Goal: Information Seeking & Learning: Learn about a topic

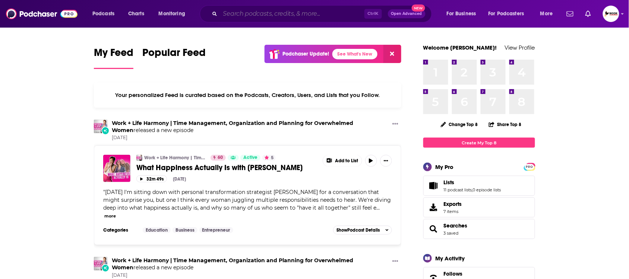
click at [257, 14] on input "Search podcasts, credits, & more..." at bounding box center [292, 14] width 144 height 12
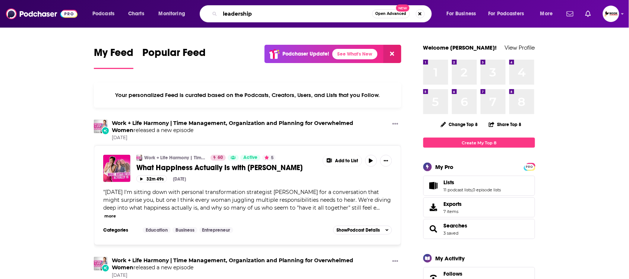
type input "leadership"
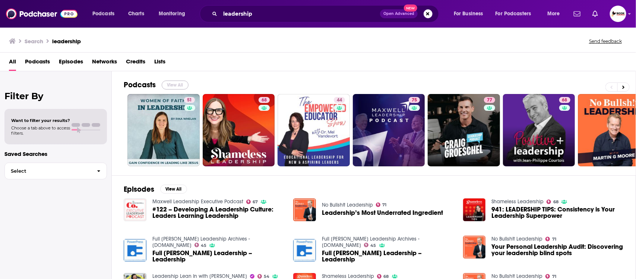
click at [171, 85] on button "View All" at bounding box center [175, 84] width 27 height 9
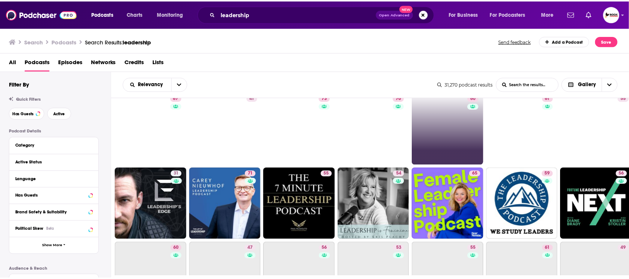
scroll to position [93, 0]
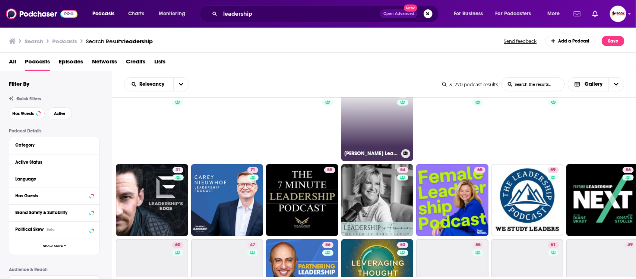
click at [388, 139] on link "70 Andy Stanley Leadership Podcast" at bounding box center [377, 125] width 72 height 72
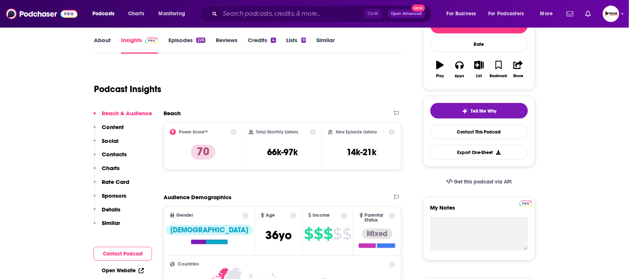
scroll to position [140, 0]
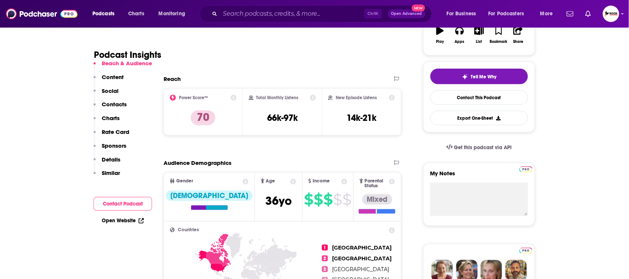
click at [111, 75] on p "Content" at bounding box center [113, 76] width 22 height 7
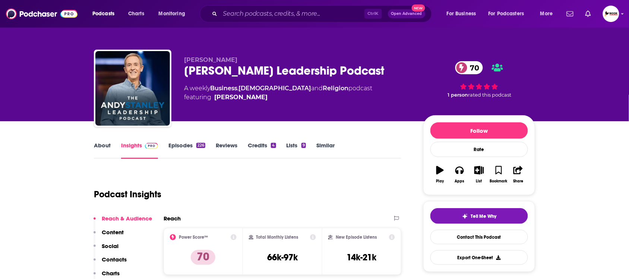
scroll to position [0, 0]
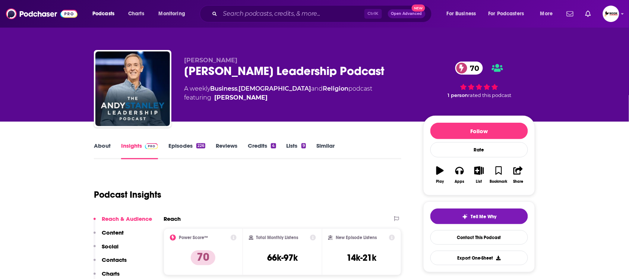
click at [180, 145] on link "Episodes 226" at bounding box center [186, 150] width 37 height 17
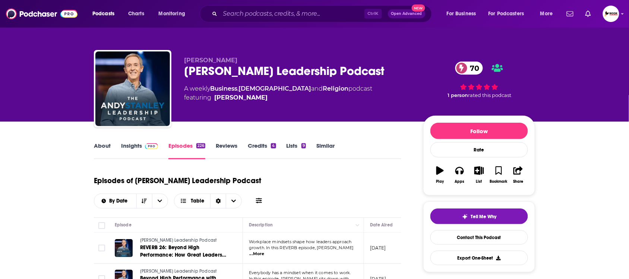
click at [102, 143] on link "About" at bounding box center [102, 150] width 17 height 17
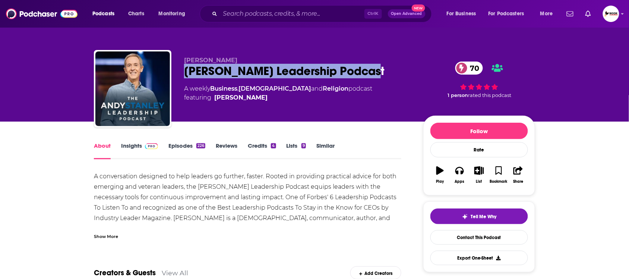
drag, startPoint x: 183, startPoint y: 72, endPoint x: 373, endPoint y: 72, distance: 189.7
click at [373, 72] on div "Andy Stanley Andy Stanley Leadership Podcast 70 A weekly Business , Christianit…" at bounding box center [314, 90] width 441 height 80
copy h1 "[PERSON_NAME] Leadership Podcast"
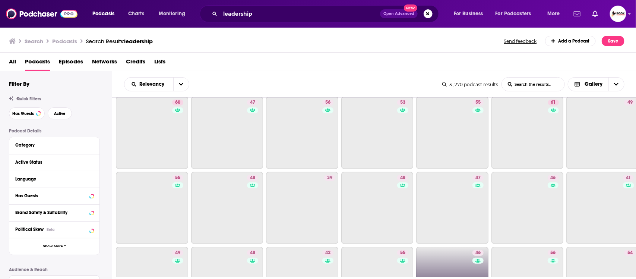
scroll to position [326, 0]
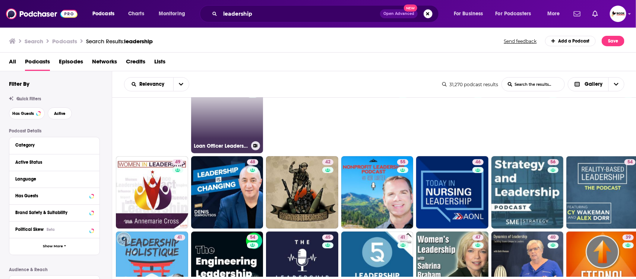
click at [216, 133] on link "48 Loan Officer Leadership" at bounding box center [227, 117] width 72 height 72
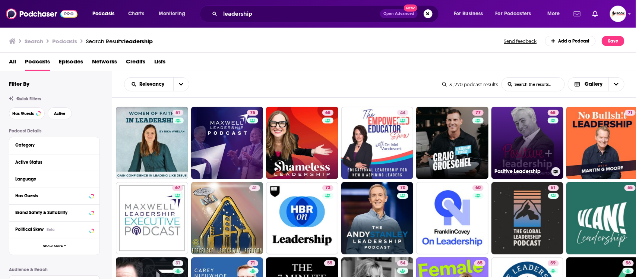
click at [522, 151] on link "68 Positive Leadership" at bounding box center [527, 143] width 72 height 72
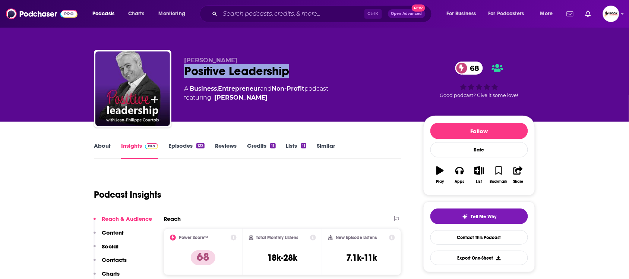
drag, startPoint x: 183, startPoint y: 70, endPoint x: 306, endPoint y: 71, distance: 123.0
click at [306, 71] on div "Jean-Philippe Courtois Positive Leadership 68 A Business , Entrepreneur and Non…" at bounding box center [314, 90] width 441 height 80
copy h2 "Positive Leadership"
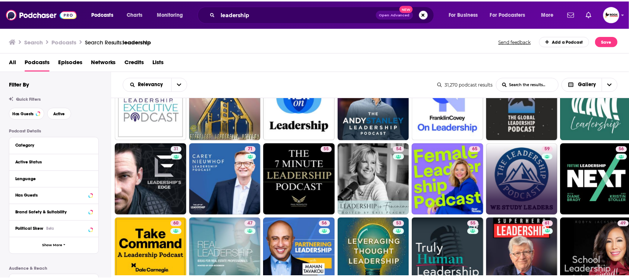
scroll to position [186, 0]
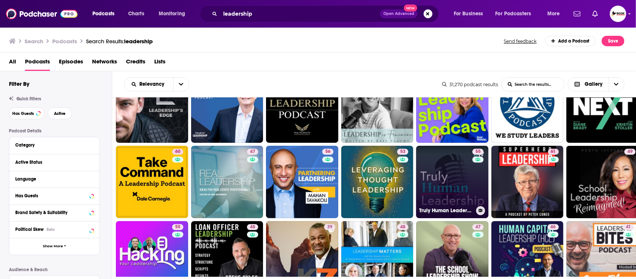
click at [453, 189] on link "55 Truly Human Leadership" at bounding box center [452, 182] width 72 height 72
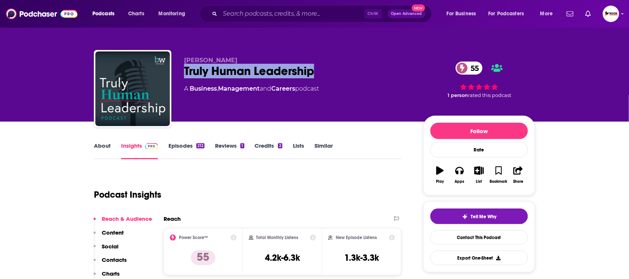
drag, startPoint x: 183, startPoint y: 67, endPoint x: 325, endPoint y: 68, distance: 142.0
click at [325, 68] on div "Barry-Wehmiller Truly Human Leadership 55 A Business , Management and Careers p…" at bounding box center [314, 90] width 441 height 80
copy h2 "Truly Human Leadership"
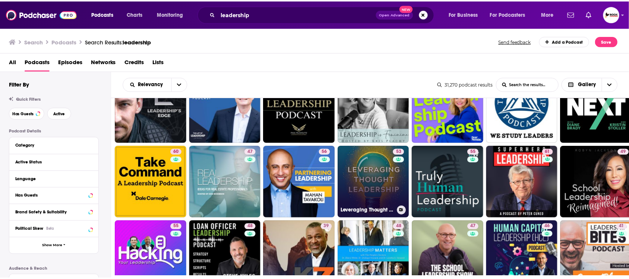
scroll to position [233, 0]
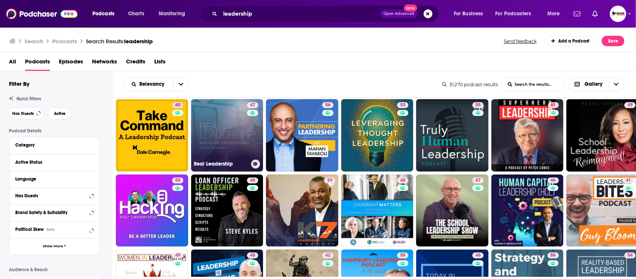
click at [227, 145] on link "47 Real Leadership" at bounding box center [227, 135] width 72 height 72
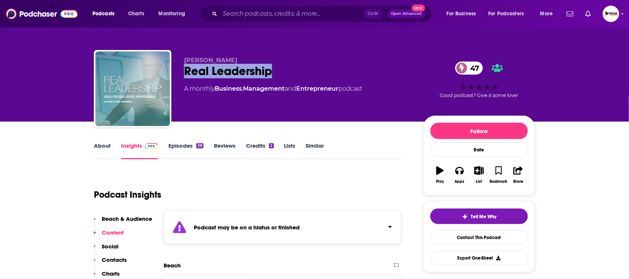
drag, startPoint x: 183, startPoint y: 67, endPoint x: 317, endPoint y: 69, distance: 133.8
click at [316, 73] on div "Todd Meeker Real Leadership 47 A monthly Business , Management and Entrepreneur…" at bounding box center [314, 90] width 441 height 80
copy h2 "Real Leadership"
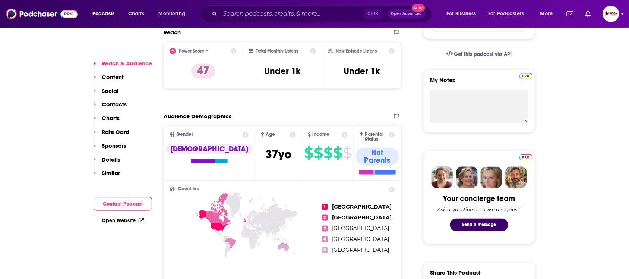
click at [115, 105] on p "Contacts" at bounding box center [114, 104] width 25 height 7
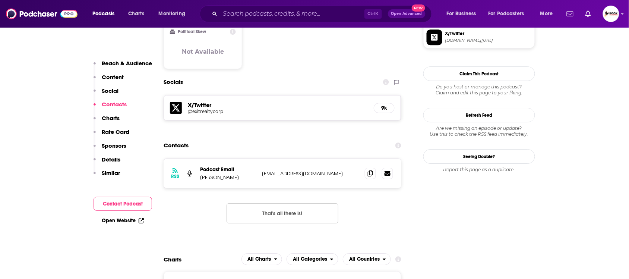
scroll to position [660, 0]
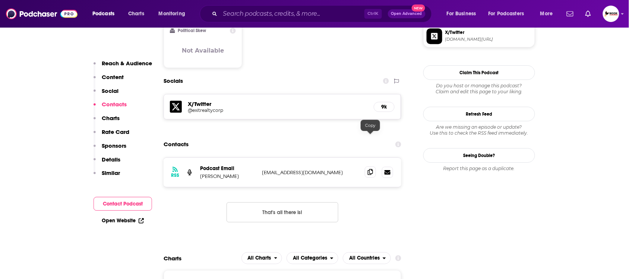
click at [370, 169] on icon at bounding box center [370, 172] width 5 height 6
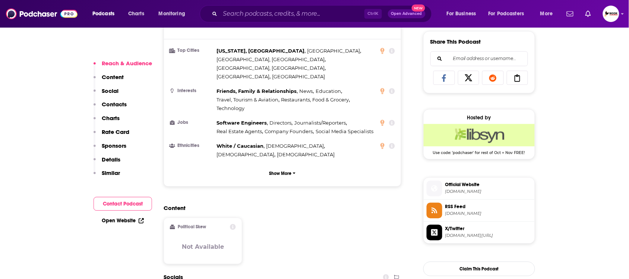
scroll to position [466, 0]
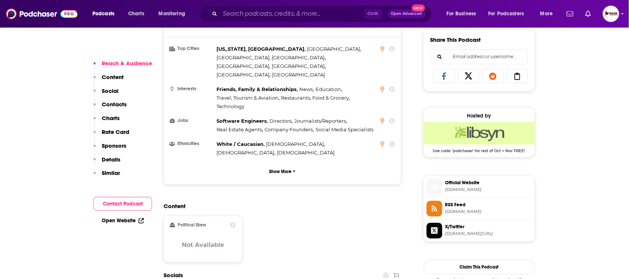
click at [118, 221] on link "Open Website" at bounding box center [123, 220] width 42 height 6
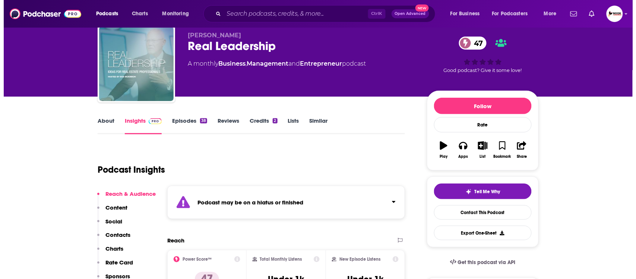
scroll to position [0, 0]
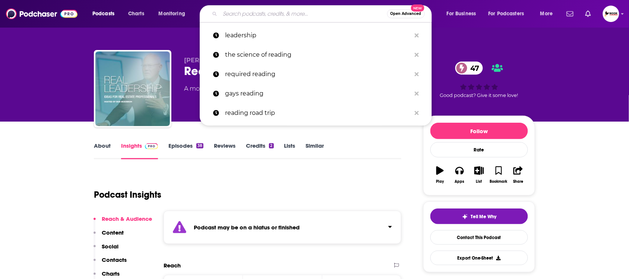
click at [261, 9] on input "Search podcasts, credits, & more..." at bounding box center [303, 14] width 167 height 12
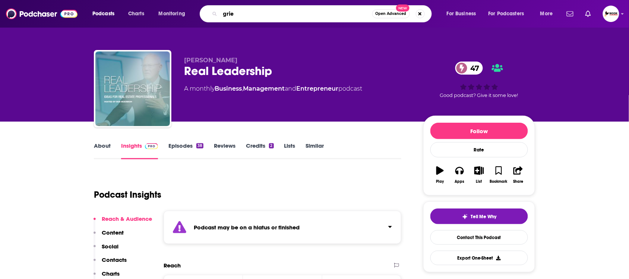
type input "grief"
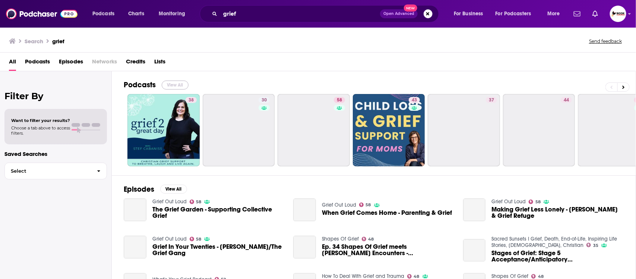
click at [170, 84] on button "View All" at bounding box center [175, 84] width 27 height 9
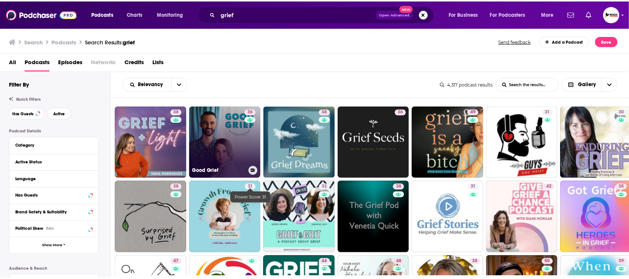
scroll to position [279, 0]
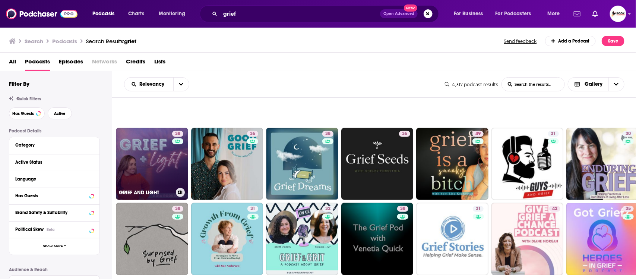
click at [150, 174] on link "38 GRIEF AND LIGHT" at bounding box center [152, 164] width 72 height 72
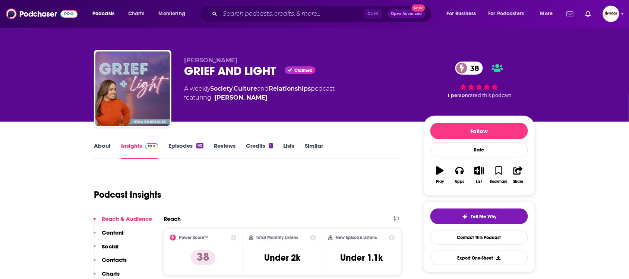
click at [179, 145] on link "Episodes 90" at bounding box center [185, 150] width 35 height 17
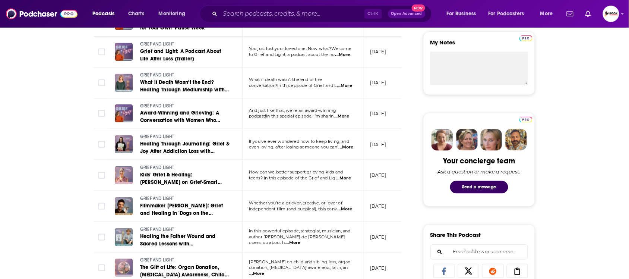
scroll to position [279, 0]
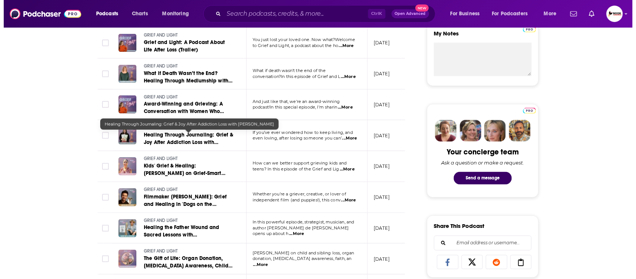
scroll to position [0, 0]
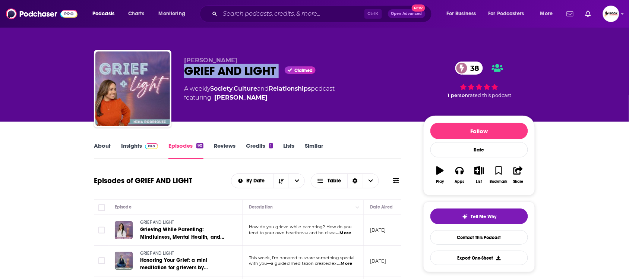
drag, startPoint x: 184, startPoint y: 68, endPoint x: 280, endPoint y: 69, distance: 96.5
click at [280, 69] on div "GRIEF AND LIGHT Claimed 38" at bounding box center [297, 71] width 227 height 15
copy div "GRIEF AND LIGHT"
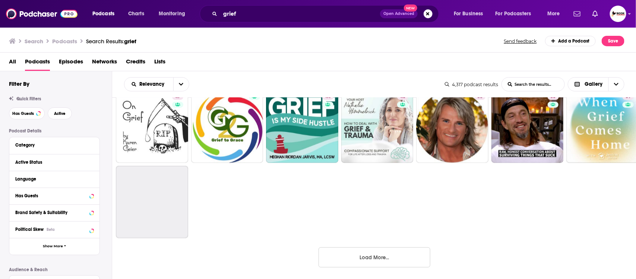
scroll to position [468, 0]
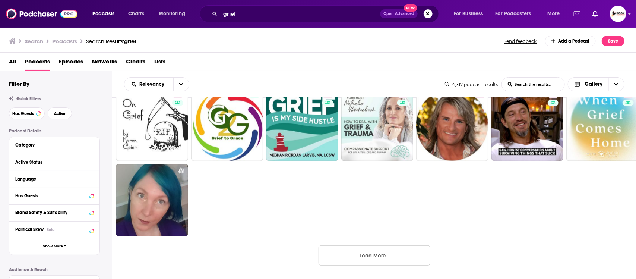
click at [387, 253] on button "Load More..." at bounding box center [375, 255] width 112 height 20
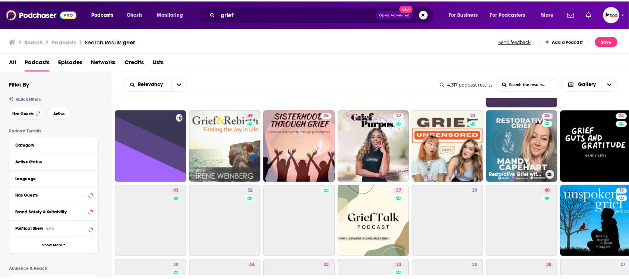
scroll to position [701, 0]
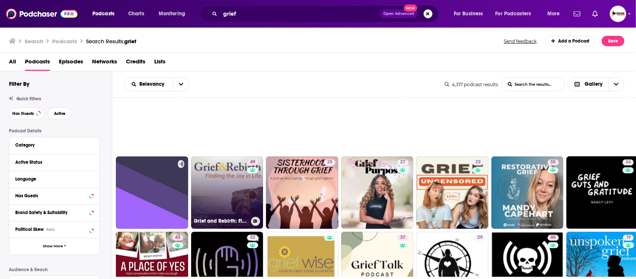
click at [232, 193] on link "49 Grief and Rebirth: Finding the Joy in Life" at bounding box center [227, 193] width 72 height 72
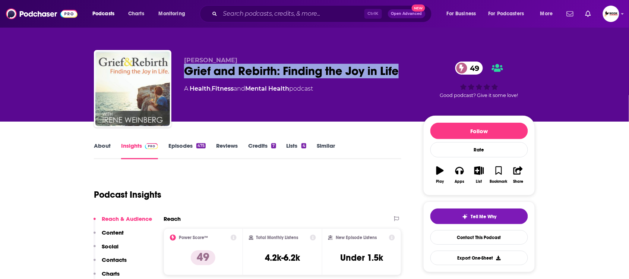
drag, startPoint x: 186, startPoint y: 69, endPoint x: 413, endPoint y: 69, distance: 226.2
click at [413, 69] on div "Irene Weinberg Grief and Rebirth: Finding the Joy in Life 49 A Health , Fitness…" at bounding box center [359, 90] width 351 height 67
copy h2 "Grief and Rebirth: Finding the Joy in Life"
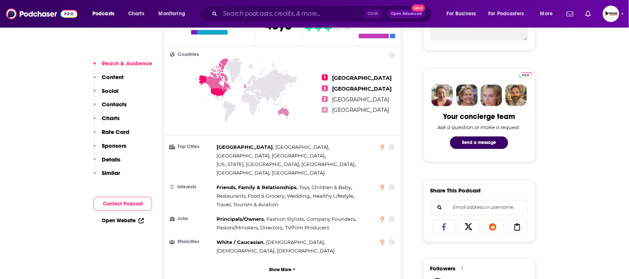
scroll to position [326, 0]
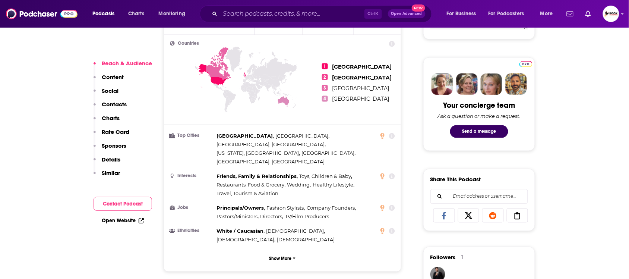
click at [116, 101] on p "Contacts" at bounding box center [114, 104] width 25 height 7
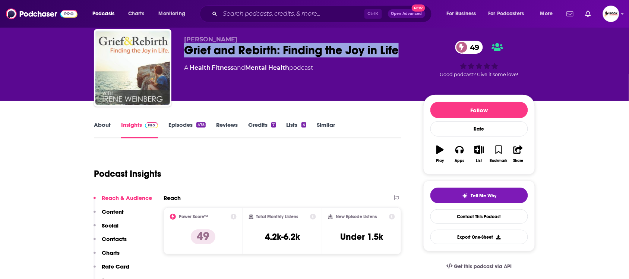
scroll to position [0, 0]
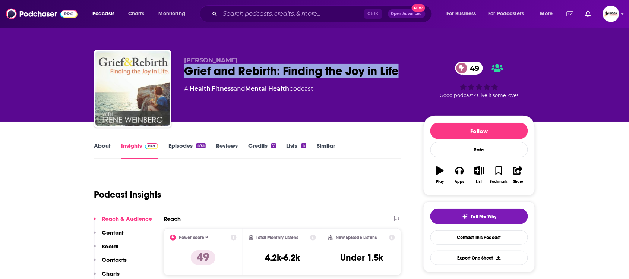
click at [184, 145] on link "Episodes 475" at bounding box center [186, 150] width 37 height 17
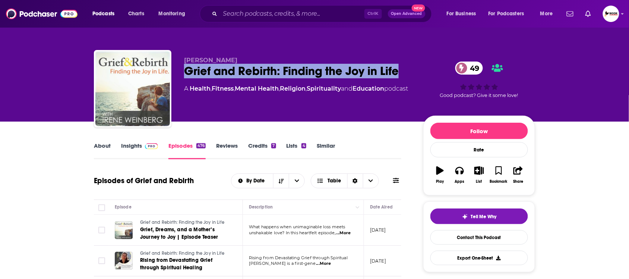
drag, startPoint x: 185, startPoint y: 66, endPoint x: 402, endPoint y: 73, distance: 217.4
click at [402, 73] on div "Grief and Rebirth: Finding the Joy in Life 49" at bounding box center [297, 71] width 227 height 15
copy h2 "Grief and Rebirth: Finding the Joy in Life"
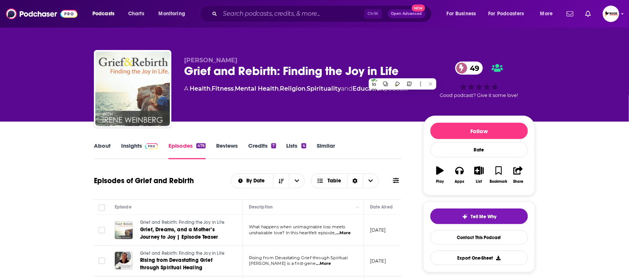
click at [101, 147] on link "About" at bounding box center [102, 150] width 17 height 17
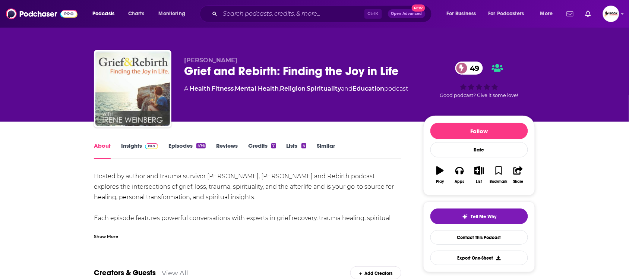
click at [127, 143] on link "Insights" at bounding box center [139, 150] width 37 height 17
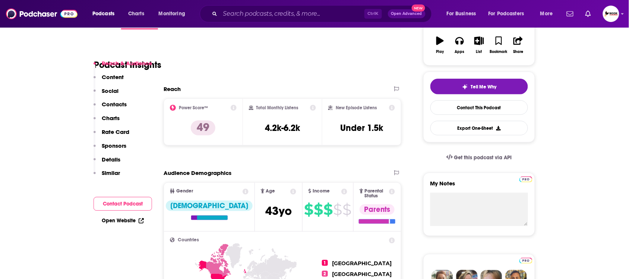
scroll to position [233, 0]
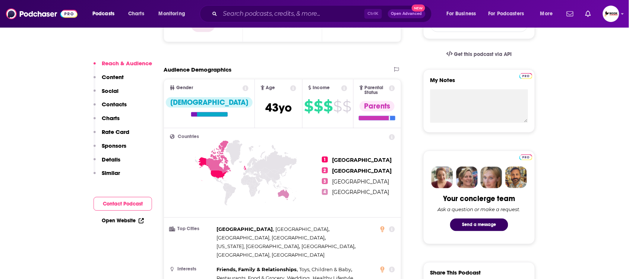
click at [120, 103] on p "Contacts" at bounding box center [114, 104] width 25 height 7
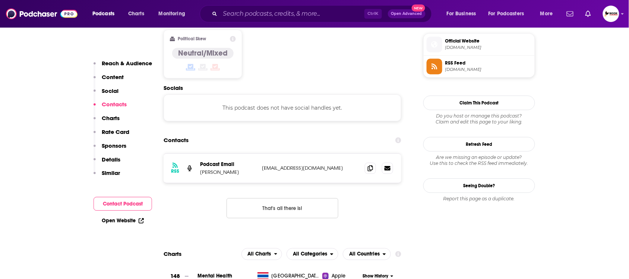
scroll to position [601, 0]
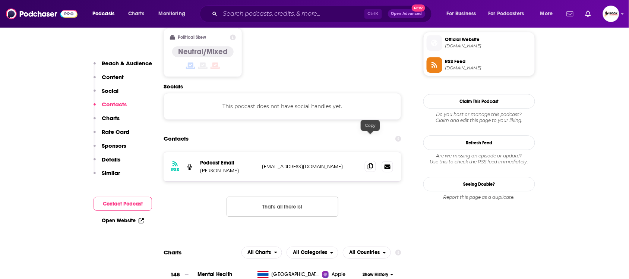
click at [370, 163] on icon at bounding box center [370, 166] width 5 height 6
click at [138, 219] on link "Open Website" at bounding box center [123, 220] width 42 height 6
click at [274, 12] on input "Search podcasts, credits, & more..." at bounding box center [292, 14] width 144 height 12
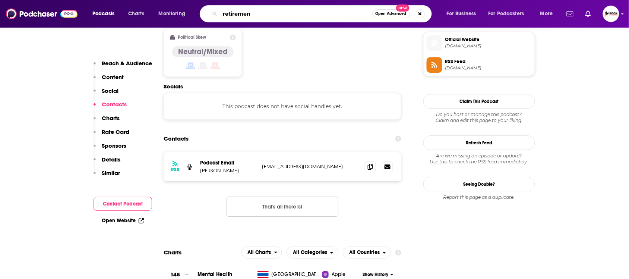
type input "retirement"
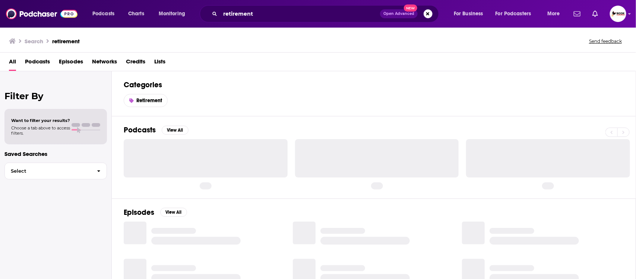
click at [174, 84] on h2 "Categories" at bounding box center [374, 84] width 500 height 9
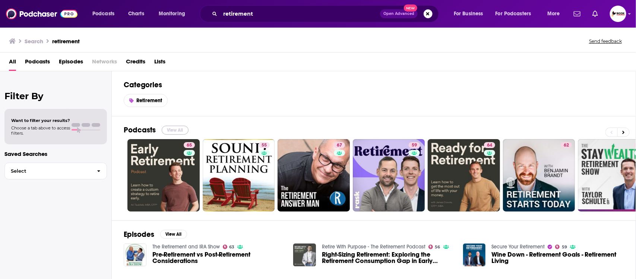
click at [176, 132] on button "View All" at bounding box center [175, 130] width 27 height 9
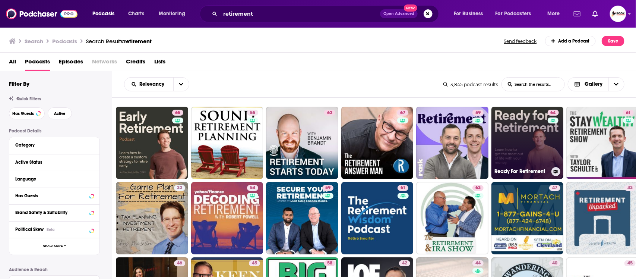
click at [521, 138] on link "64 Ready For Retirement" at bounding box center [527, 143] width 72 height 72
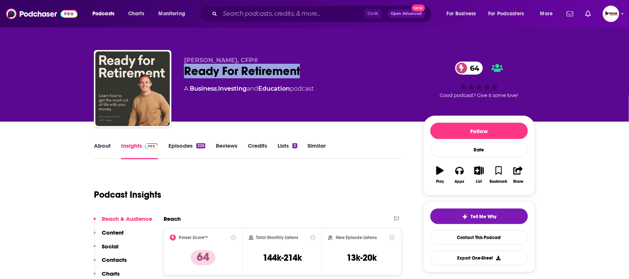
drag, startPoint x: 185, startPoint y: 71, endPoint x: 354, endPoint y: 67, distance: 168.8
click at [354, 67] on div "Ready For Retirement 64" at bounding box center [297, 71] width 227 height 15
copy h2 "Ready For Retirement"
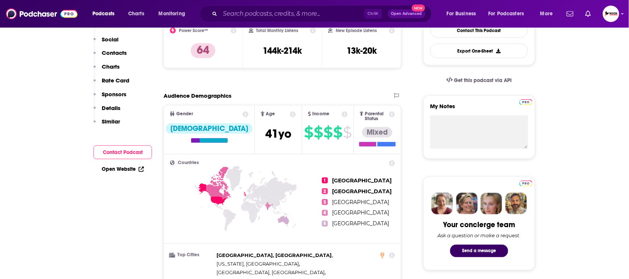
scroll to position [233, 0]
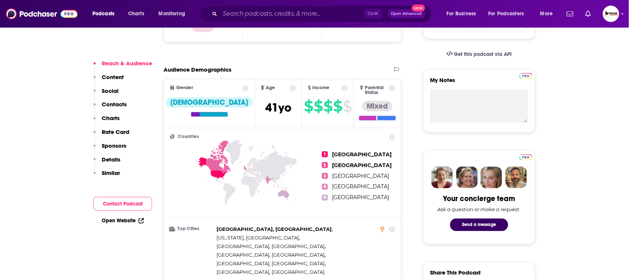
click at [122, 105] on p "Contacts" at bounding box center [114, 104] width 25 height 7
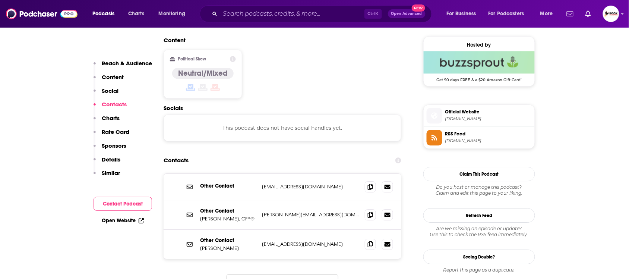
scroll to position [601, 0]
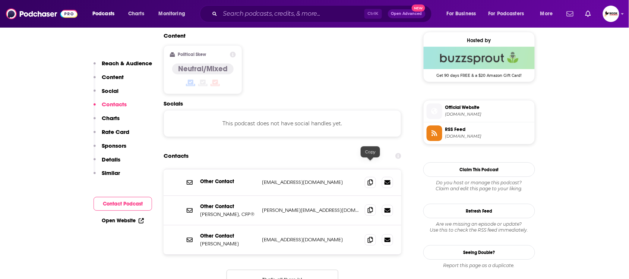
click at [374, 204] on span at bounding box center [370, 209] width 11 height 11
click at [119, 221] on link "Open Website" at bounding box center [123, 220] width 42 height 6
click at [141, 219] on icon at bounding box center [141, 220] width 5 height 5
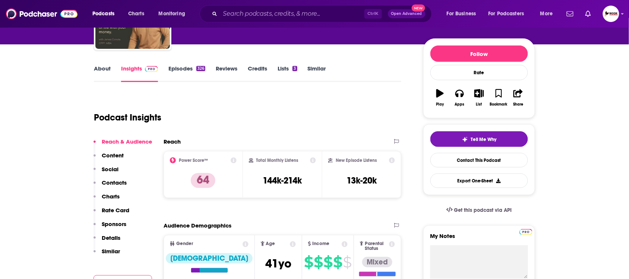
scroll to position [0, 0]
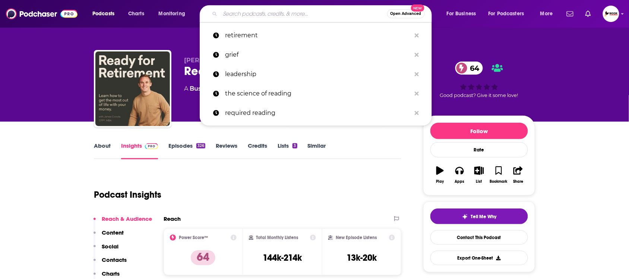
click at [268, 12] on input "Search podcasts, credits, & more..." at bounding box center [303, 14] width 167 height 12
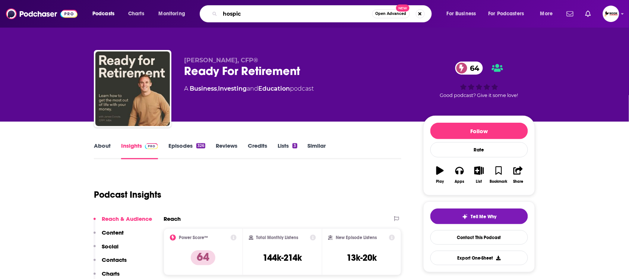
type input "hospice"
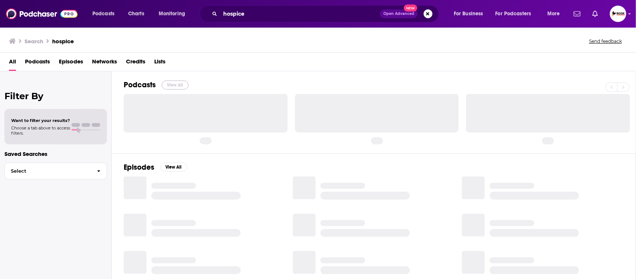
click at [172, 83] on button "View All" at bounding box center [175, 84] width 27 height 9
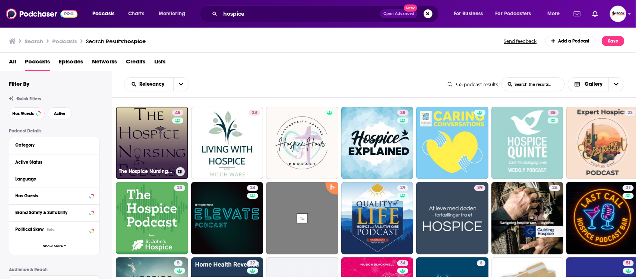
click at [173, 148] on div "45" at bounding box center [178, 138] width 13 height 57
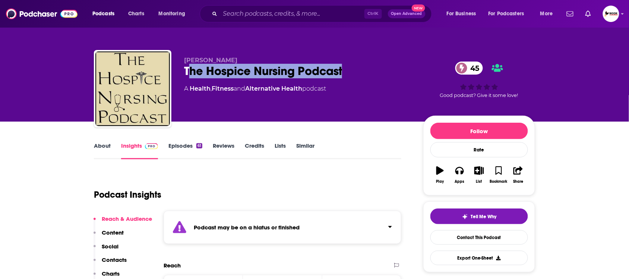
drag, startPoint x: 187, startPoint y: 70, endPoint x: 355, endPoint y: 68, distance: 167.3
click at [355, 68] on div "The Hospice Nursing Podcast 45" at bounding box center [297, 71] width 227 height 15
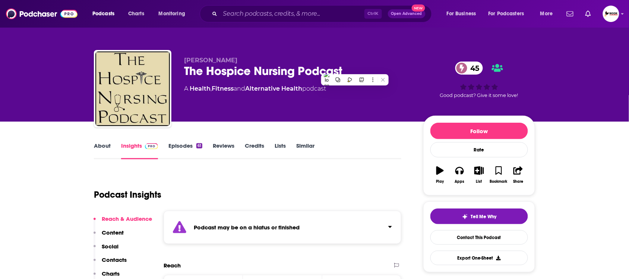
click at [369, 45] on div "James Dibben The Hospice Nursing Podcast 45 A Health , Fitness and Alternative …" at bounding box center [314, 81] width 452 height 80
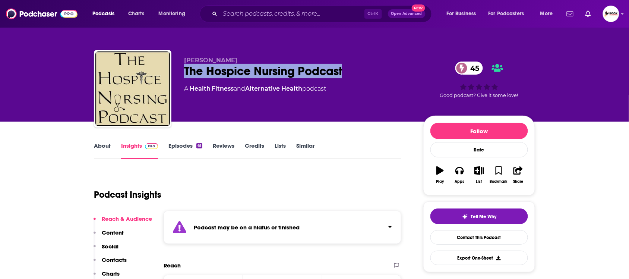
drag, startPoint x: 185, startPoint y: 67, endPoint x: 353, endPoint y: 70, distance: 168.1
click at [353, 70] on div "The Hospice Nursing Podcast 45" at bounding box center [297, 71] width 227 height 15
copy h2 "The Hospice Nursing Podcast"
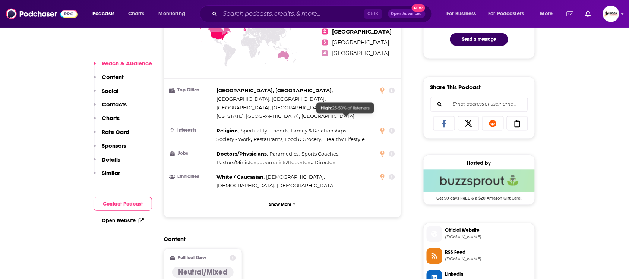
scroll to position [419, 0]
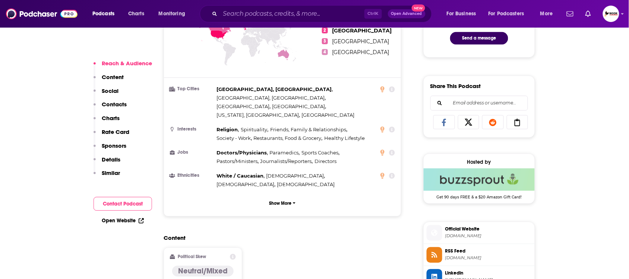
click at [127, 107] on div "Reach & Audience Content Social Contacts Charts Rate Card Sponsors Details Simi…" at bounding box center [123, 121] width 59 height 123
click at [110, 102] on p "Contacts" at bounding box center [114, 104] width 25 height 7
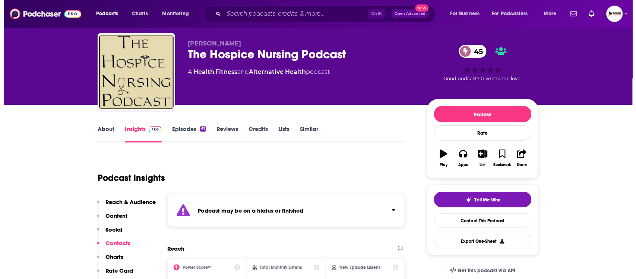
scroll to position [0, 0]
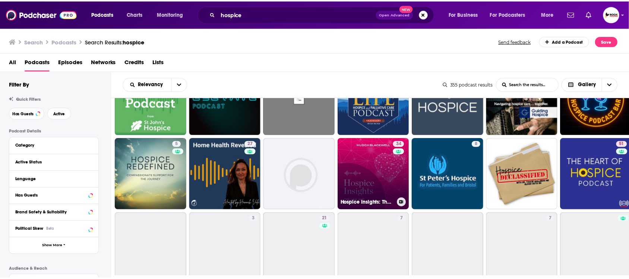
scroll to position [140, 0]
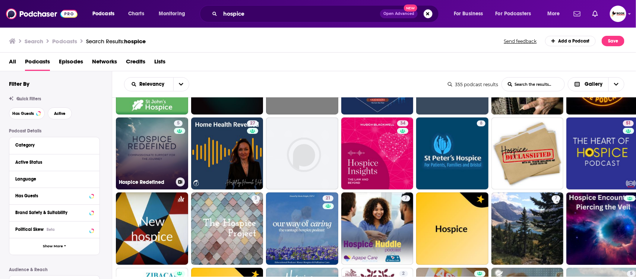
click at [155, 142] on link "5 Hospice Redefined" at bounding box center [152, 153] width 72 height 72
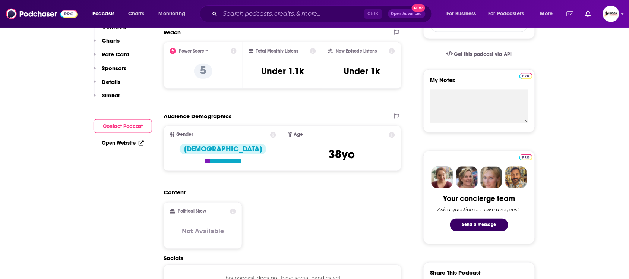
scroll to position [47, 0]
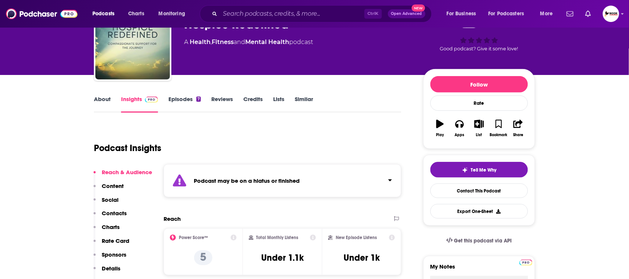
click at [174, 96] on link "Episodes 7" at bounding box center [184, 103] width 32 height 17
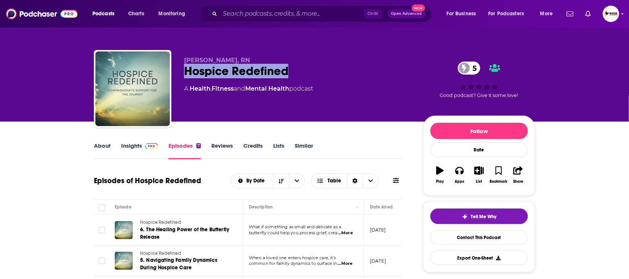
drag, startPoint x: 185, startPoint y: 68, endPoint x: 307, endPoint y: 72, distance: 121.5
click at [307, 72] on div "Hospice Redefined 5" at bounding box center [297, 71] width 227 height 15
click at [129, 144] on link "Insights" at bounding box center [139, 150] width 37 height 17
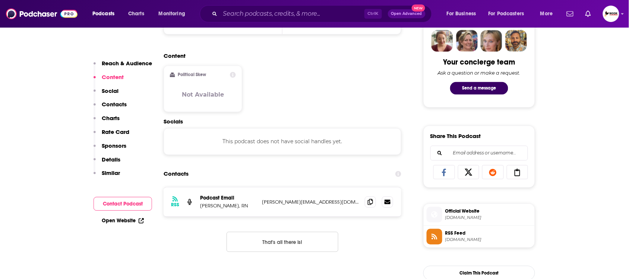
scroll to position [373, 0]
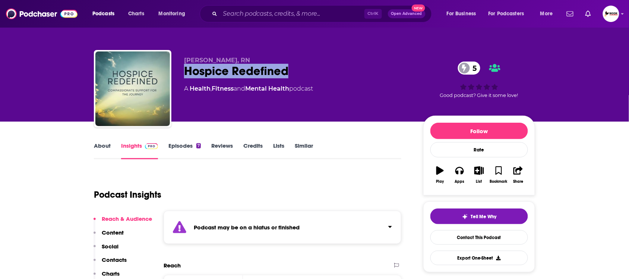
drag, startPoint x: 185, startPoint y: 70, endPoint x: 313, endPoint y: 71, distance: 127.8
click at [313, 71] on div "Hospice Redefined 5" at bounding box center [297, 71] width 227 height 15
copy h2 "Hospice Redefined"
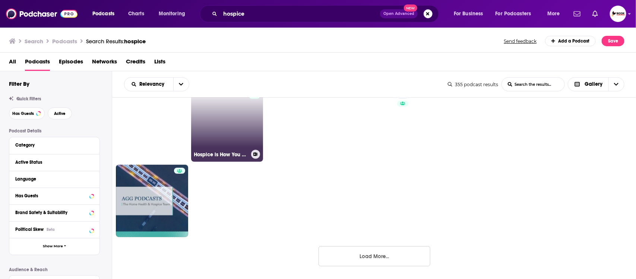
scroll to position [468, 0]
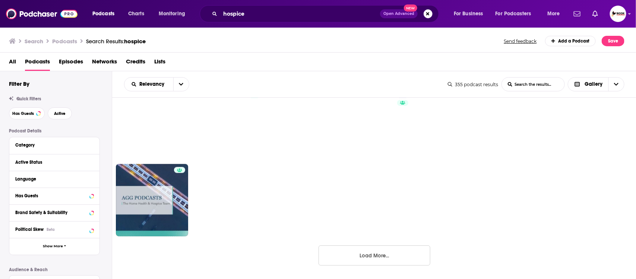
click at [364, 256] on button "Load More..." at bounding box center [375, 255] width 112 height 20
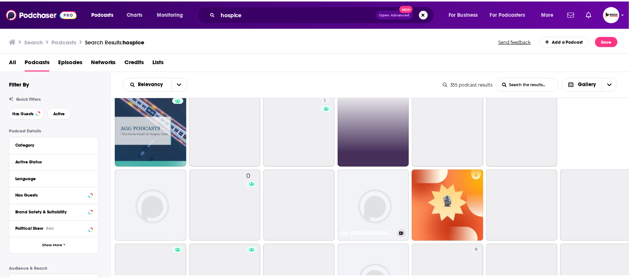
scroll to position [608, 0]
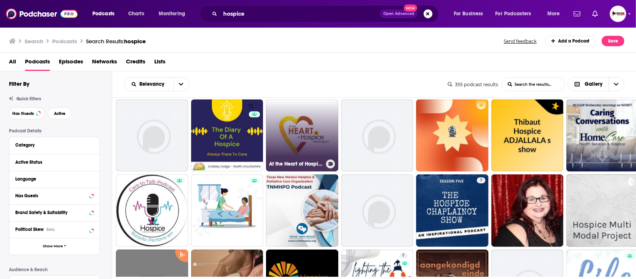
click at [294, 132] on link "At the Heart of Hospice Wellington" at bounding box center [302, 135] width 72 height 72
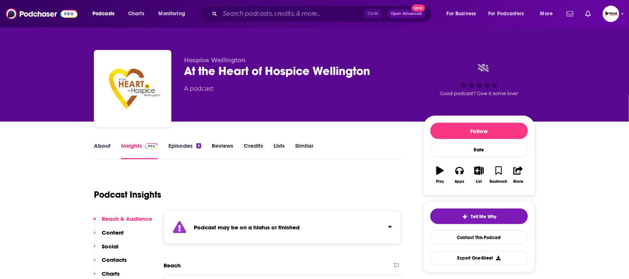
click at [109, 260] on p "Contacts" at bounding box center [114, 259] width 25 height 7
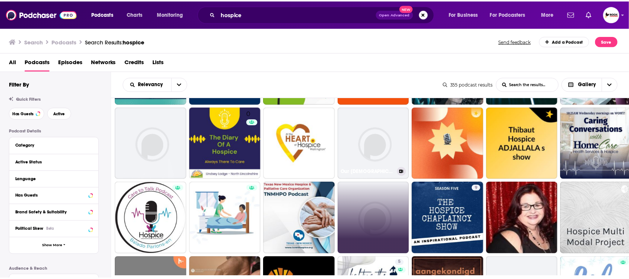
scroll to position [606, 0]
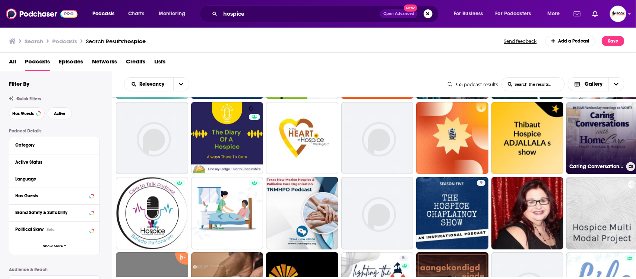
click at [614, 139] on link "Caring Conversations with HomeCare Health Services & Hospice" at bounding box center [602, 138] width 72 height 72
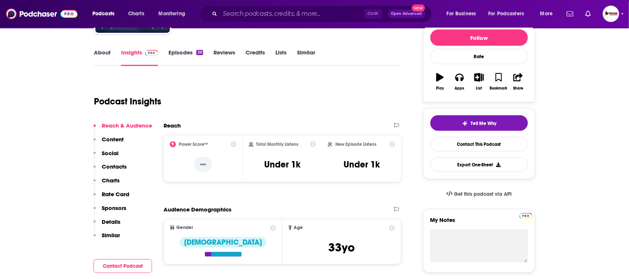
click at [116, 166] on p "Contacts" at bounding box center [114, 166] width 25 height 7
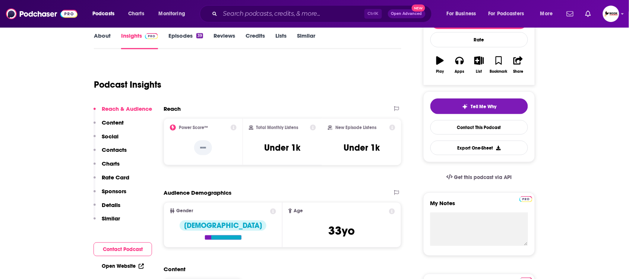
scroll to position [108, 0]
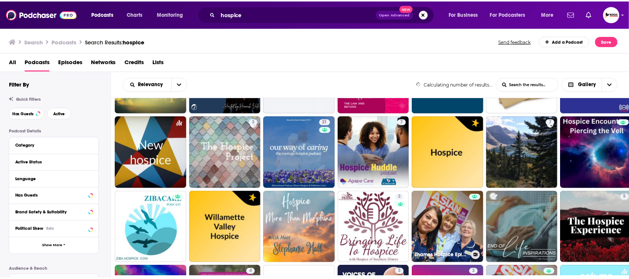
scroll to position [233, 0]
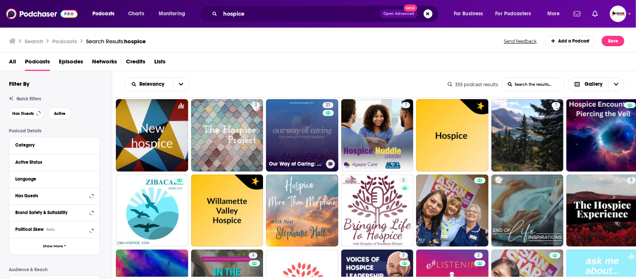
click at [308, 136] on link "21 Our Way of Caring: The Vantage Hospice Podcast" at bounding box center [302, 135] width 72 height 72
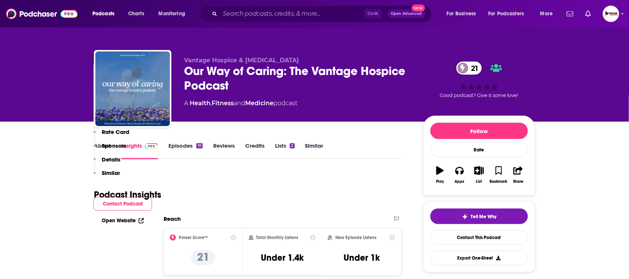
scroll to position [233, 0]
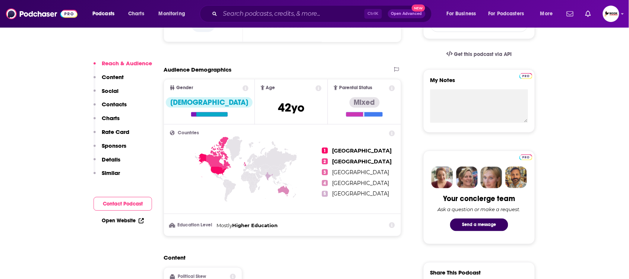
click at [114, 103] on p "Contacts" at bounding box center [114, 104] width 25 height 7
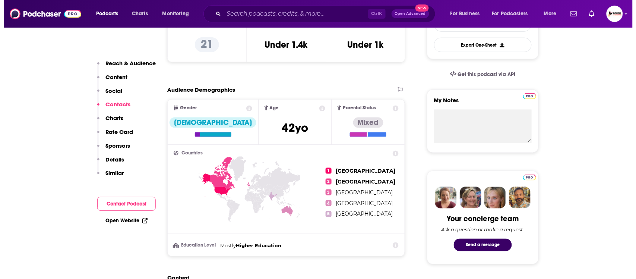
scroll to position [0, 0]
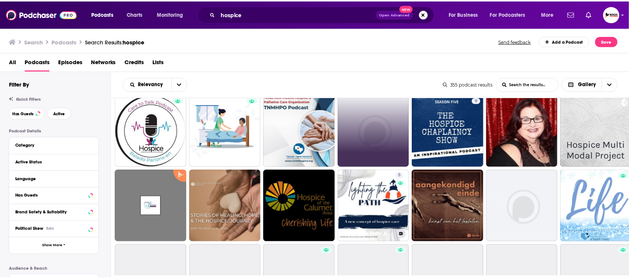
scroll to position [699, 0]
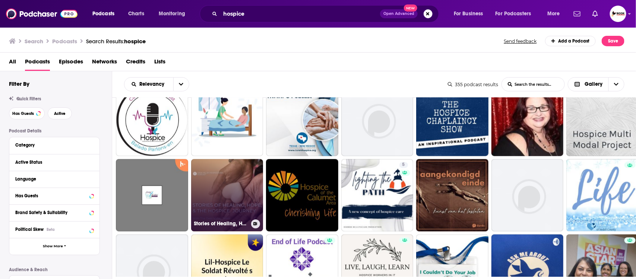
click at [214, 194] on link "Stories of Healing, Hope, and the Hospice Journey" at bounding box center [227, 195] width 72 height 72
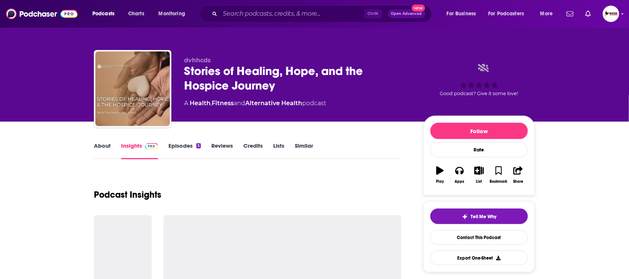
scroll to position [140, 0]
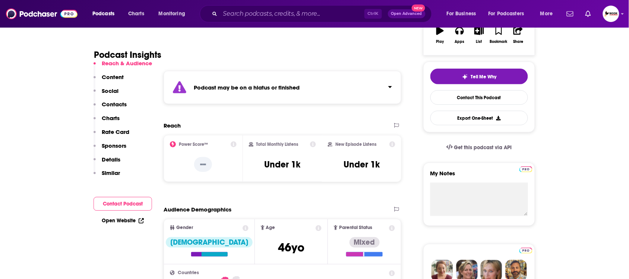
click at [118, 101] on p "Contacts" at bounding box center [114, 104] width 25 height 7
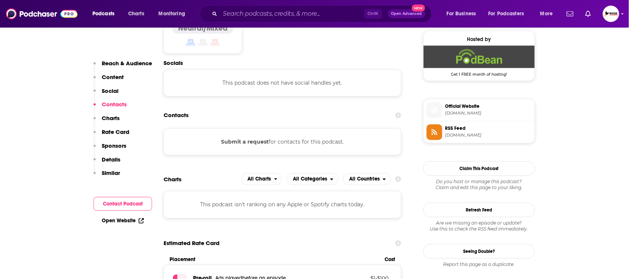
scroll to position [548, 0]
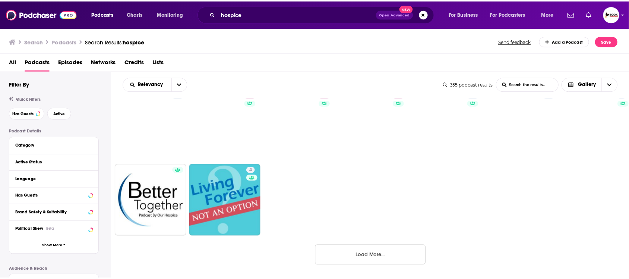
scroll to position [947, 0]
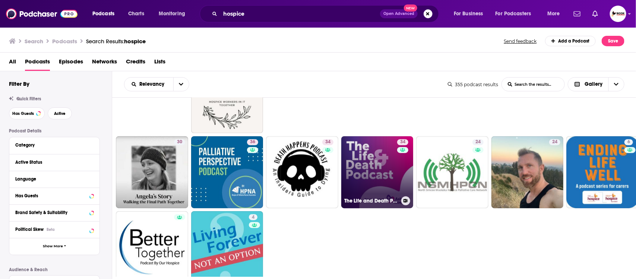
click at [385, 161] on link "34 The Life and Death Podcast" at bounding box center [377, 172] width 72 height 72
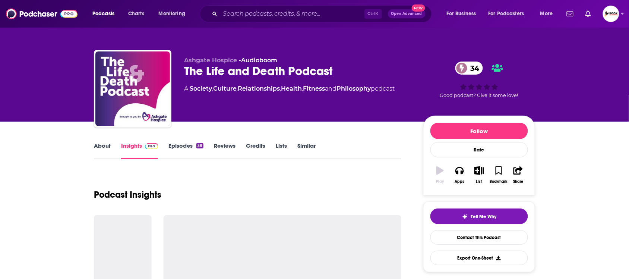
scroll to position [140, 0]
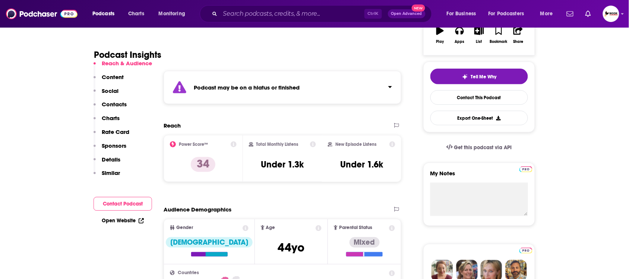
click at [122, 102] on p "Contacts" at bounding box center [114, 104] width 25 height 7
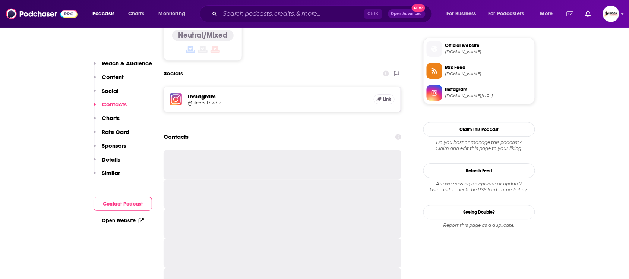
scroll to position [562, 0]
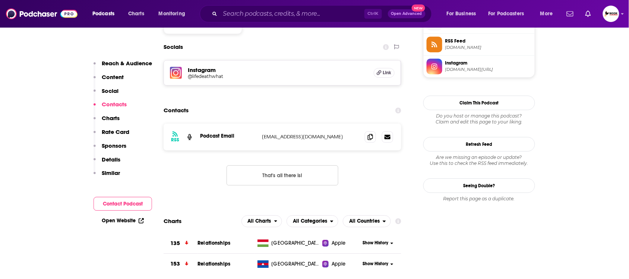
click at [139, 219] on icon at bounding box center [141, 220] width 5 height 5
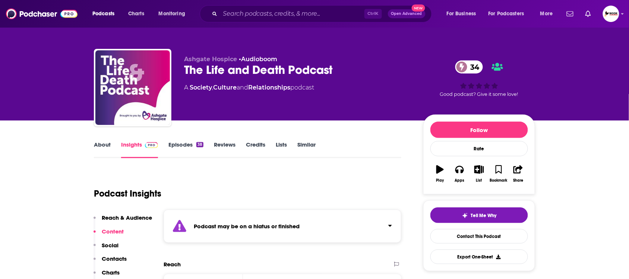
scroll to position [0, 0]
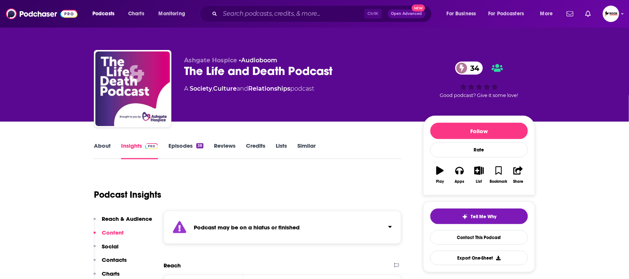
click at [176, 143] on link "Episodes 38" at bounding box center [185, 150] width 35 height 17
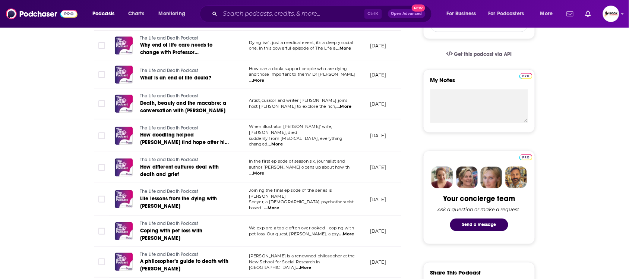
scroll to position [47, 0]
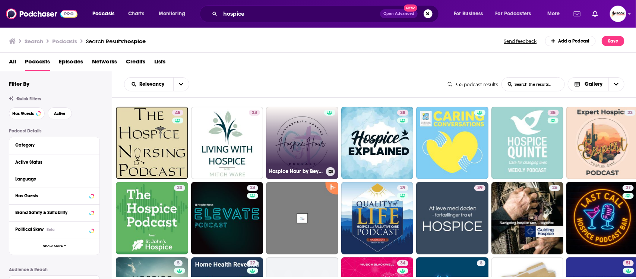
click at [304, 152] on link "Hospice Hour by BeyondFaith Hospice" at bounding box center [302, 143] width 72 height 72
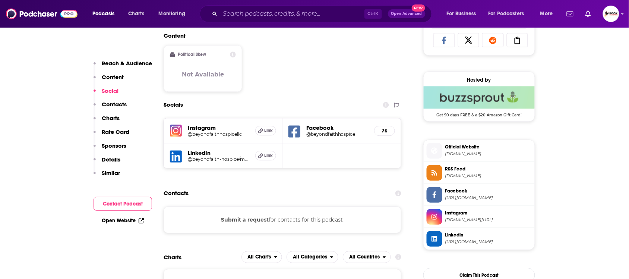
scroll to position [512, 0]
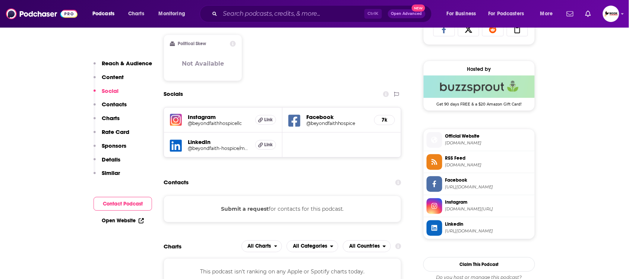
click at [127, 103] on div "Reach & Audience Content Social Contacts Charts Rate Card Sponsors Details Simi…" at bounding box center [123, 121] width 59 height 123
click at [118, 103] on p "Contacts" at bounding box center [114, 104] width 25 height 7
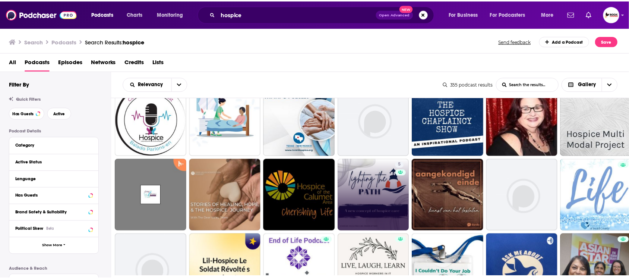
scroll to position [792, 0]
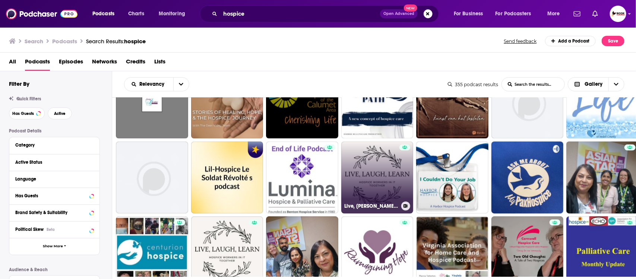
click at [377, 176] on link "Live, Laugh, Learn: Hospice Workers In It Together" at bounding box center [377, 177] width 72 height 72
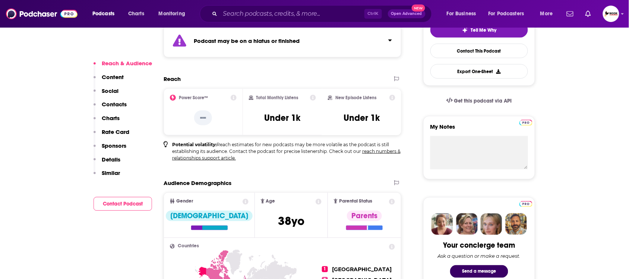
click at [106, 101] on p "Contacts" at bounding box center [114, 104] width 25 height 7
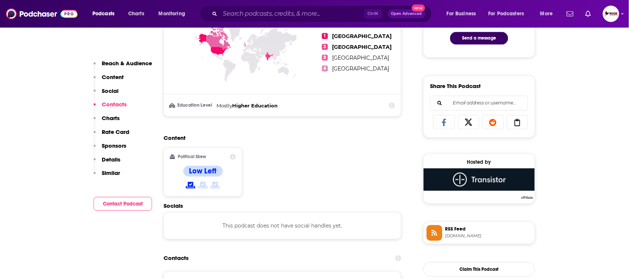
scroll to position [568, 0]
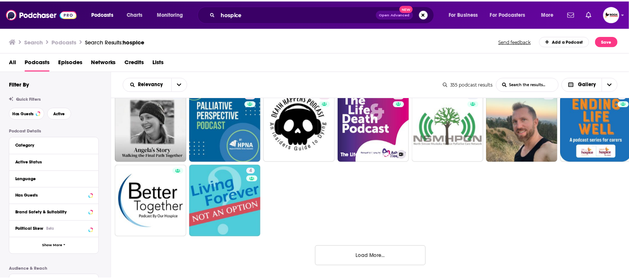
scroll to position [994, 0]
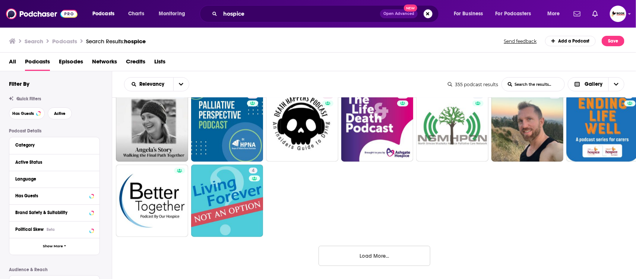
click at [375, 250] on button "Load More..." at bounding box center [375, 256] width 112 height 20
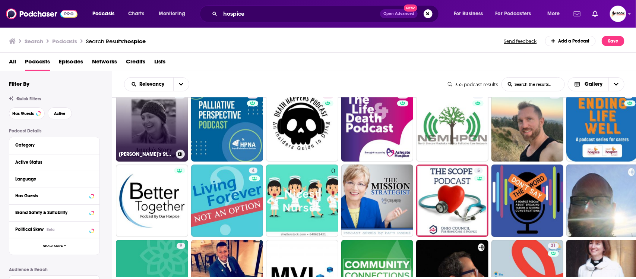
click at [142, 127] on link "30 Angela's Story - Walking the Final Path Together" at bounding box center [152, 125] width 72 height 72
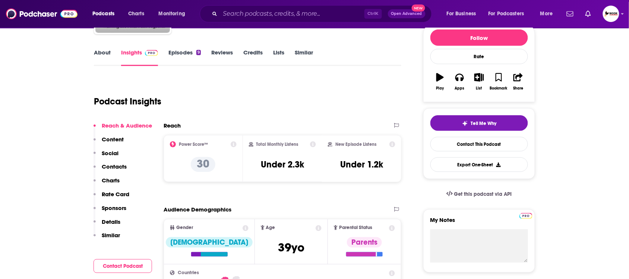
click at [117, 167] on p "Contacts" at bounding box center [114, 166] width 25 height 7
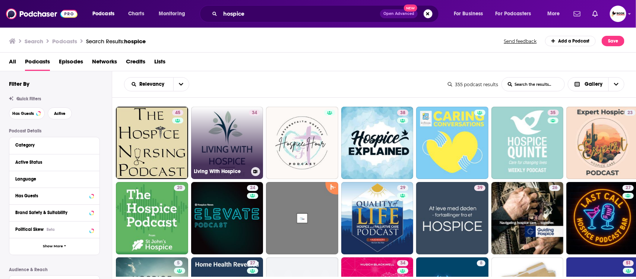
click at [213, 145] on link "34 Living With Hospice" at bounding box center [227, 143] width 72 height 72
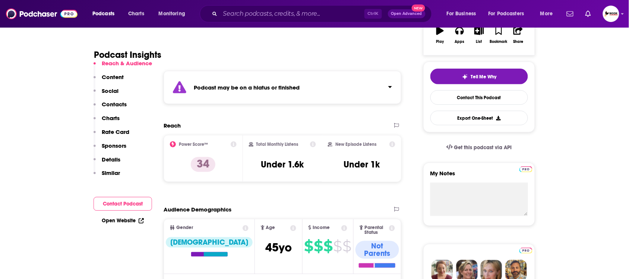
click at [110, 98] on button "Social" at bounding box center [106, 94] width 25 height 14
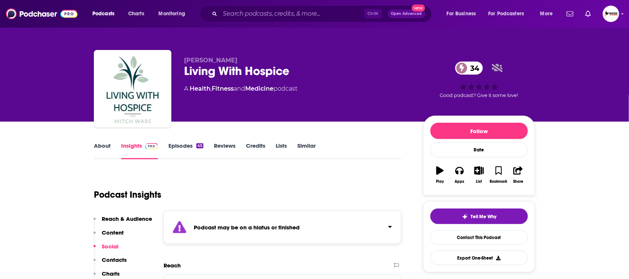
click at [114, 257] on p "Contacts" at bounding box center [114, 259] width 25 height 7
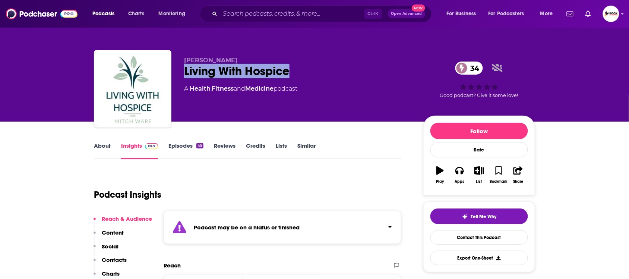
drag, startPoint x: 183, startPoint y: 68, endPoint x: 325, endPoint y: 66, distance: 142.0
click at [325, 66] on div "Mitch Ware Living With Hospice 34 A Health , Fitness and Medicine podcast 34 Go…" at bounding box center [314, 90] width 441 height 80
copy h2 "Living With Hospice"
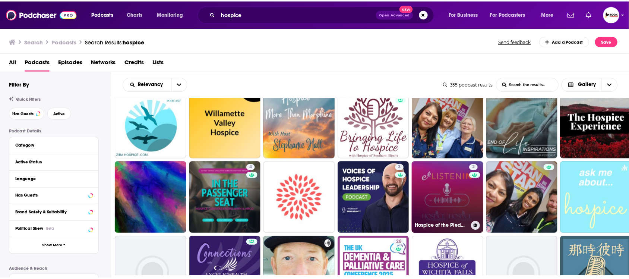
scroll to position [326, 0]
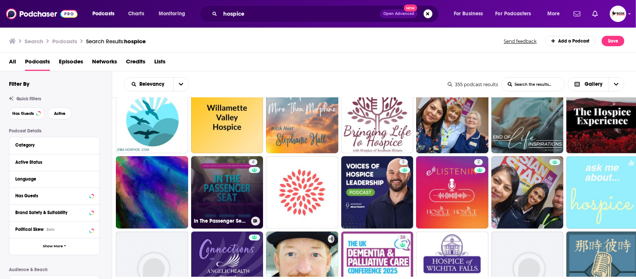
click at [237, 197] on link "4 In The Passenger Seat: Hospice Conversations" at bounding box center [227, 192] width 72 height 72
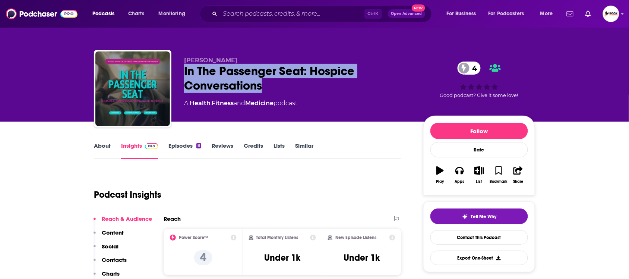
drag, startPoint x: 185, startPoint y: 68, endPoint x: 284, endPoint y: 82, distance: 99.8
click at [284, 82] on div "In The Passenger Seat: Hospice Conversations 4" at bounding box center [297, 78] width 227 height 29
copy h2 "In The Passenger Seat: Hospice Conversations"
click at [110, 258] on p "Contacts" at bounding box center [114, 259] width 25 height 7
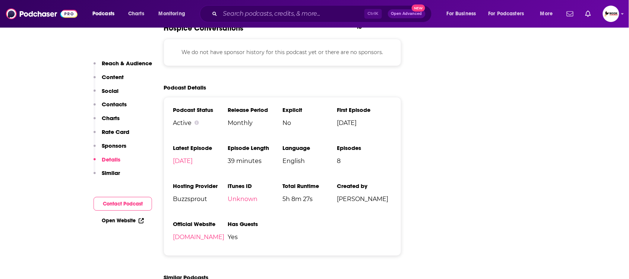
scroll to position [826, 0]
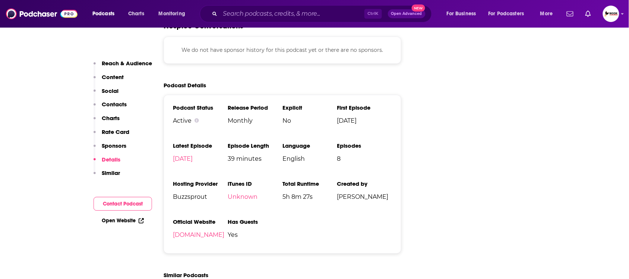
click at [139, 219] on icon at bounding box center [141, 220] width 5 height 5
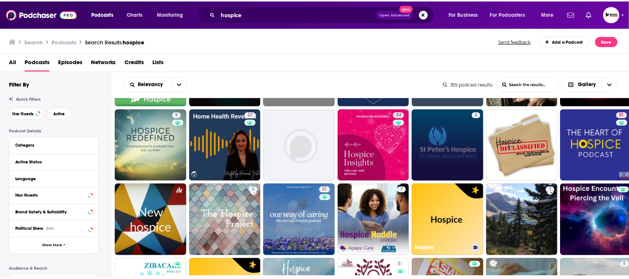
scroll to position [93, 0]
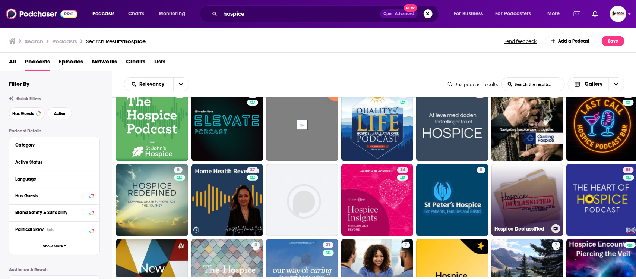
click at [527, 189] on link "Hospice Declassified" at bounding box center [527, 200] width 72 height 72
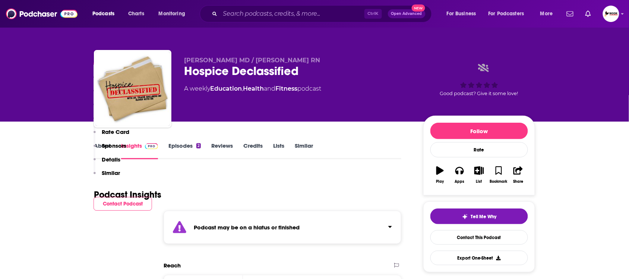
scroll to position [279, 0]
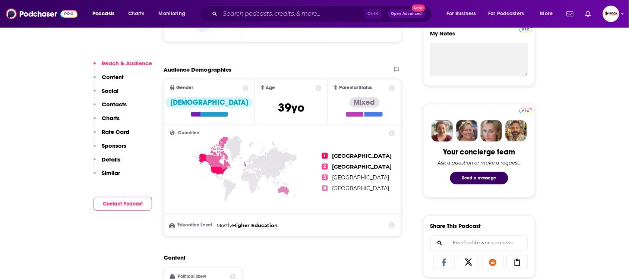
click at [111, 105] on p "Contacts" at bounding box center [114, 104] width 25 height 7
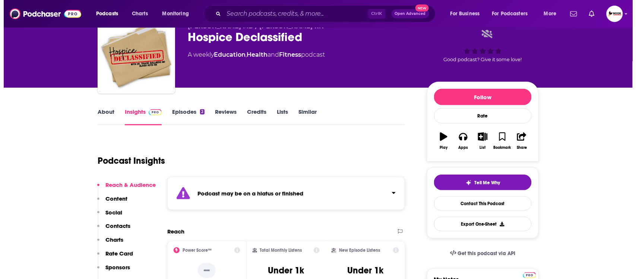
scroll to position [0, 0]
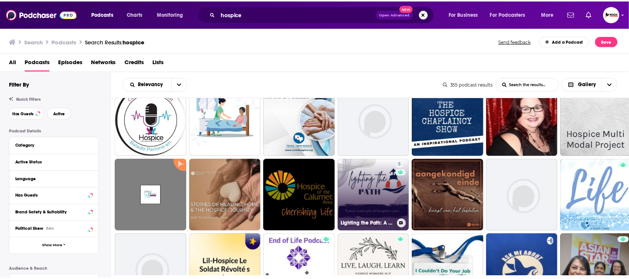
scroll to position [885, 0]
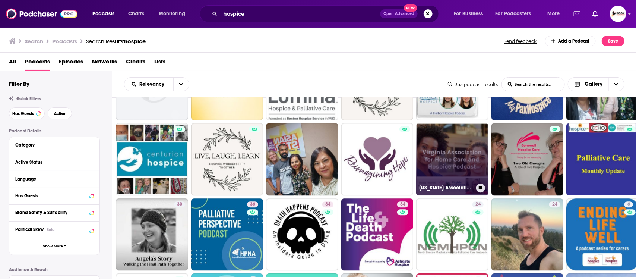
click at [446, 159] on link "Virginia Association for Home Care and Hospice Podcast" at bounding box center [452, 159] width 72 height 72
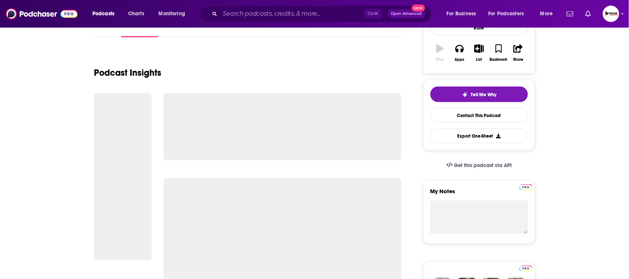
scroll to position [140, 0]
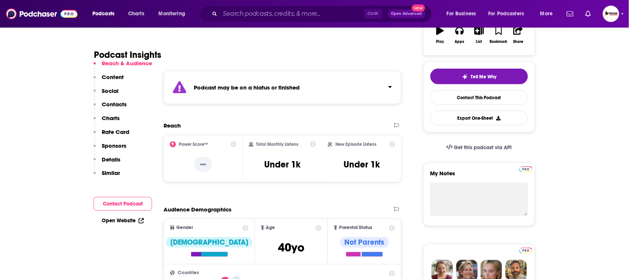
click at [120, 107] on p "Contacts" at bounding box center [114, 104] width 25 height 7
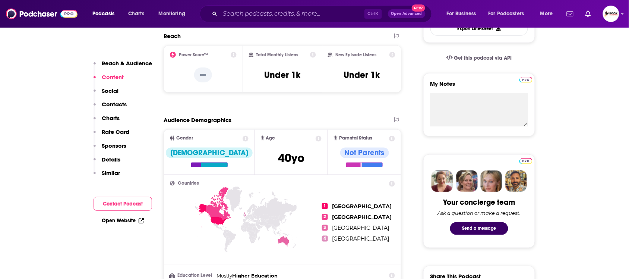
scroll to position [220, 0]
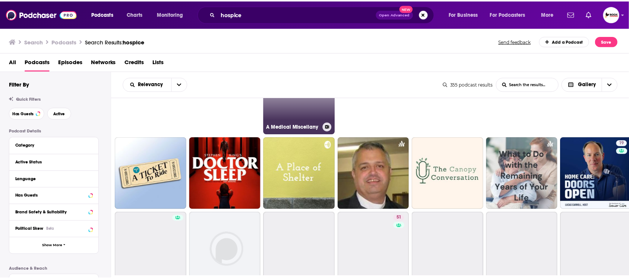
scroll to position [1397, 0]
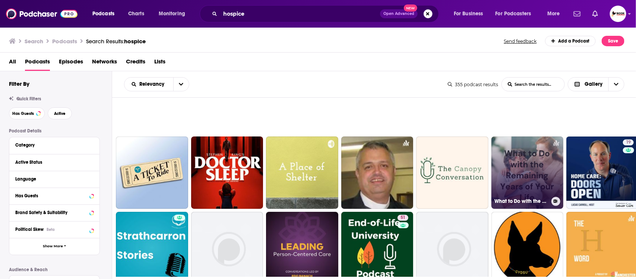
click at [520, 161] on link "What to Do with the Remaining Years of Your Life" at bounding box center [527, 172] width 72 height 72
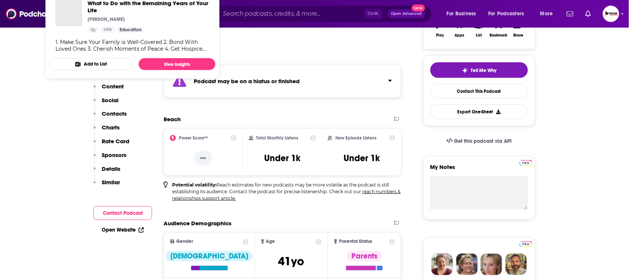
scroll to position [233, 0]
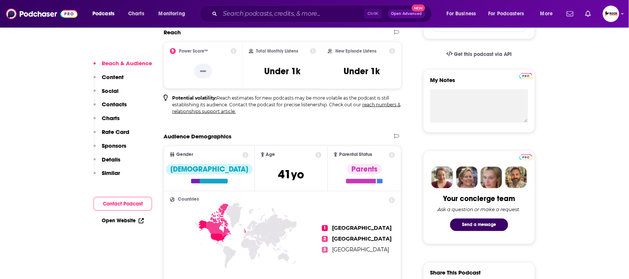
click at [116, 104] on p "Contacts" at bounding box center [114, 104] width 25 height 7
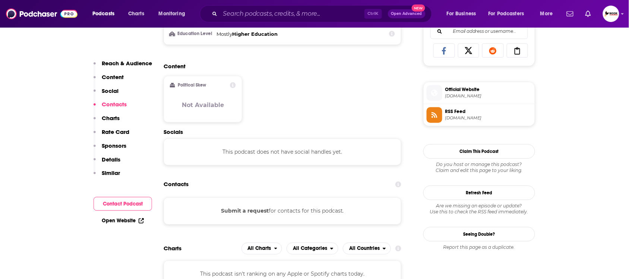
scroll to position [566, 0]
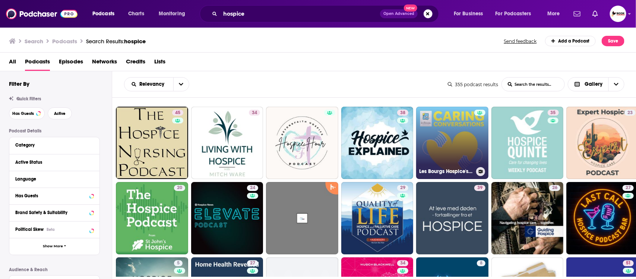
click at [469, 140] on link "Les Bourgs Hospice's Podcast" at bounding box center [452, 143] width 72 height 72
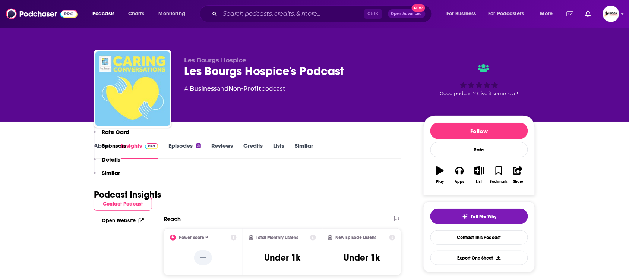
scroll to position [326, 0]
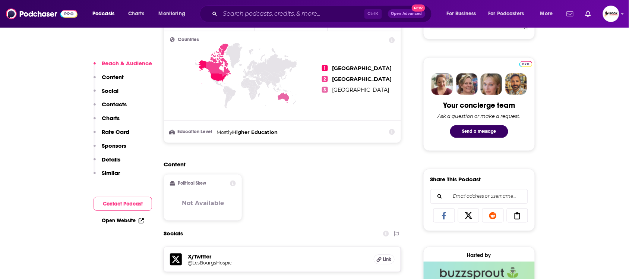
click at [115, 103] on p "Contacts" at bounding box center [114, 104] width 25 height 7
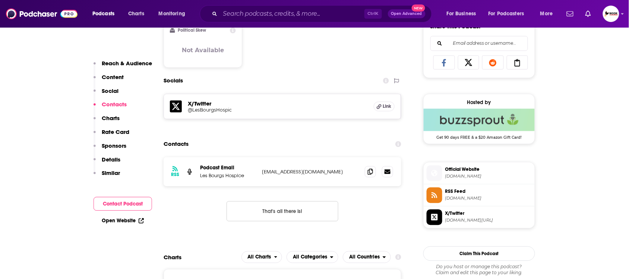
scroll to position [513, 0]
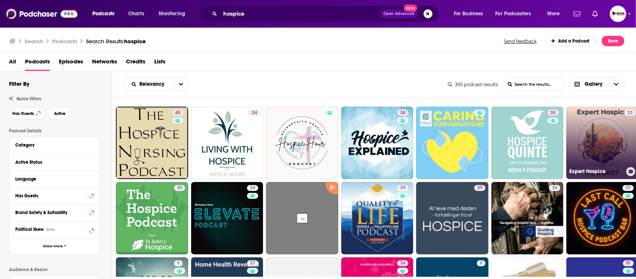
click at [603, 142] on link "23 Expert Hospice" at bounding box center [602, 143] width 72 height 72
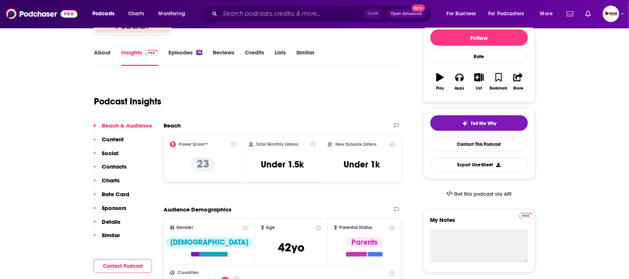
click at [114, 168] on p "Contacts" at bounding box center [114, 166] width 25 height 7
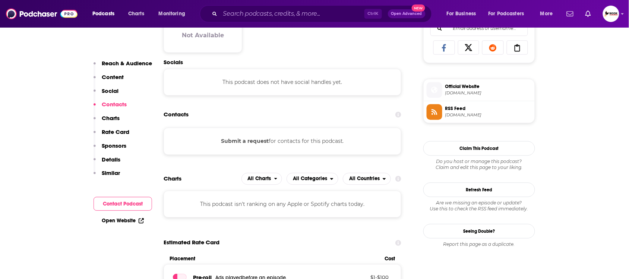
scroll to position [500, 0]
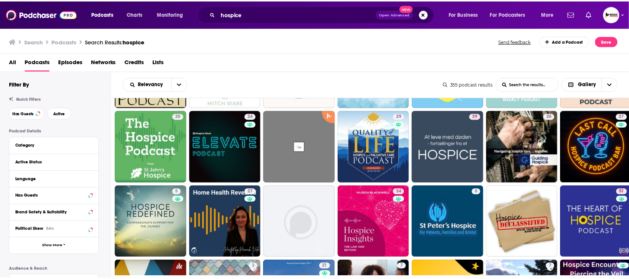
scroll to position [186, 0]
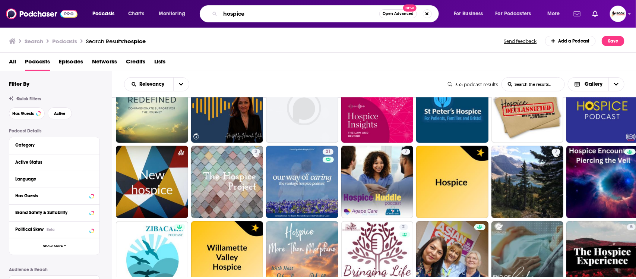
drag, startPoint x: 271, startPoint y: 13, endPoint x: 212, endPoint y: 25, distance: 60.1
click at [212, 25] on div "Podcasts Charts Monitoring hospice Open Advanced New For Business For Podcaster…" at bounding box center [318, 14] width 636 height 28
type input "living/dying"
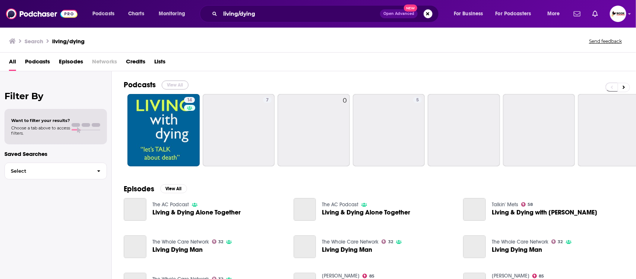
click at [174, 85] on button "View All" at bounding box center [175, 84] width 27 height 9
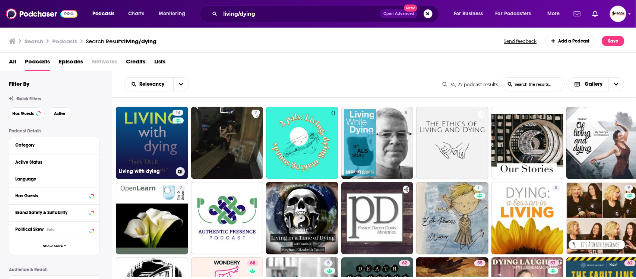
click at [139, 144] on link "14 Living with dying" at bounding box center [152, 143] width 72 height 72
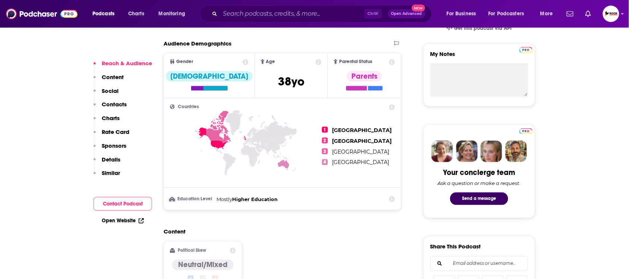
scroll to position [279, 0]
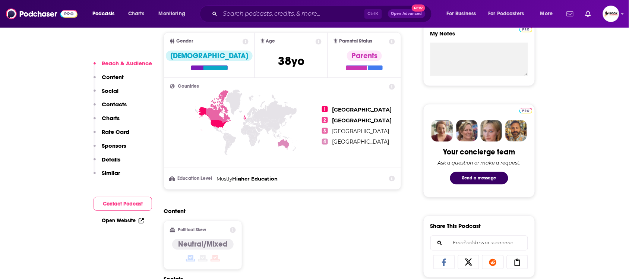
click at [109, 101] on p "Contacts" at bounding box center [114, 104] width 25 height 7
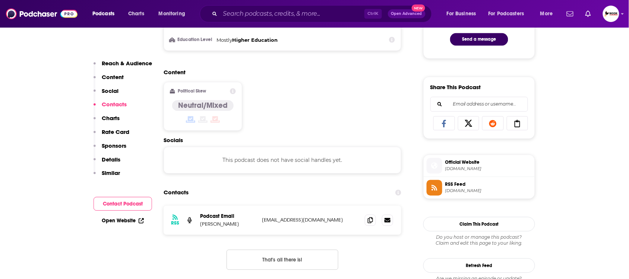
scroll to position [501, 0]
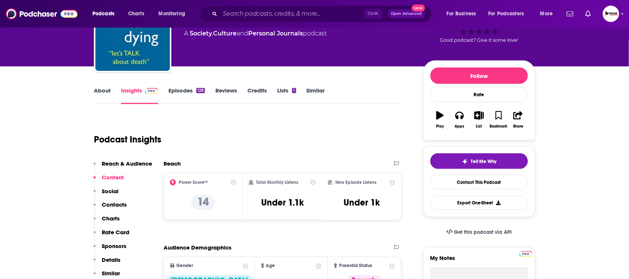
scroll to position [0, 0]
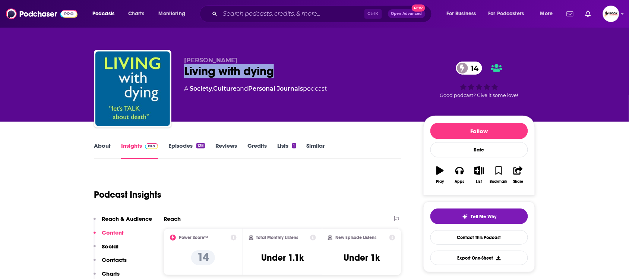
drag, startPoint x: 185, startPoint y: 67, endPoint x: 304, endPoint y: 69, distance: 119.3
click at [304, 69] on div "Living with dying 14" at bounding box center [297, 71] width 227 height 15
copy h2 "Living with dying"
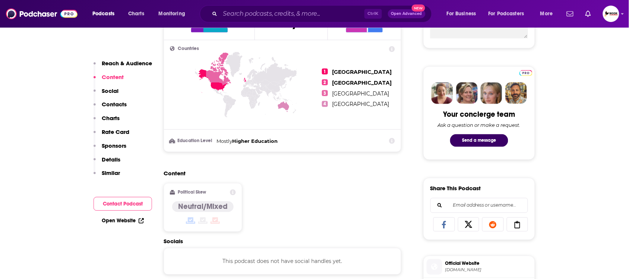
scroll to position [326, 0]
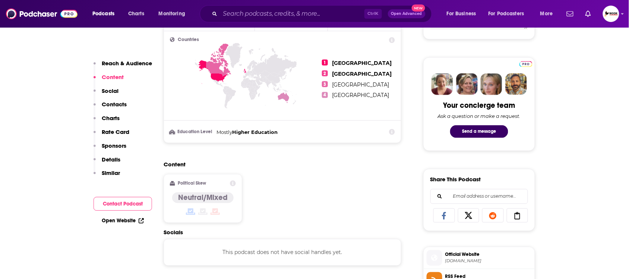
click at [120, 103] on p "Contacts" at bounding box center [114, 104] width 25 height 7
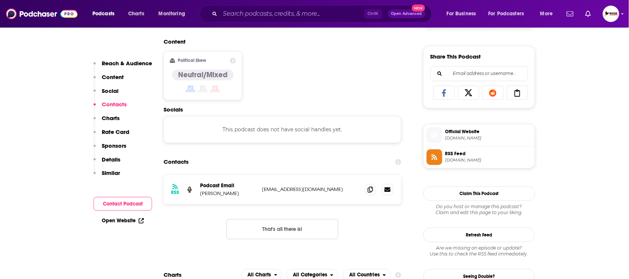
scroll to position [501, 0]
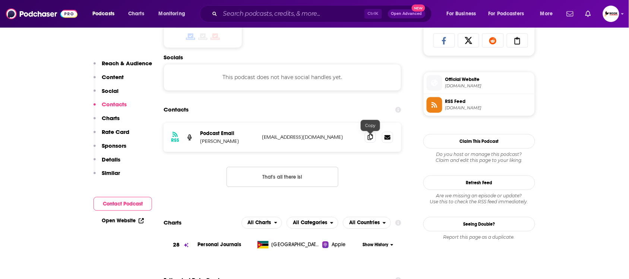
click at [371, 135] on icon at bounding box center [370, 137] width 5 height 6
click at [142, 218] on icon at bounding box center [141, 219] width 3 height 3
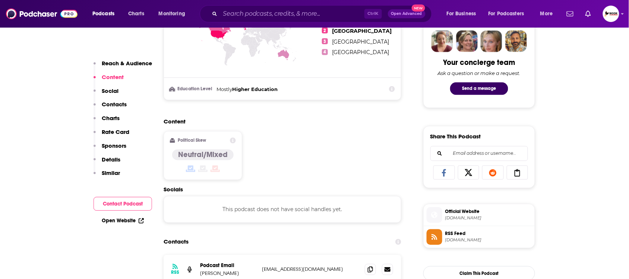
scroll to position [419, 0]
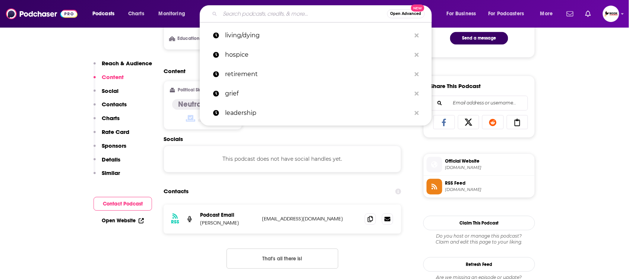
click at [282, 15] on input "Search podcasts, credits, & more..." at bounding box center [303, 14] width 167 height 12
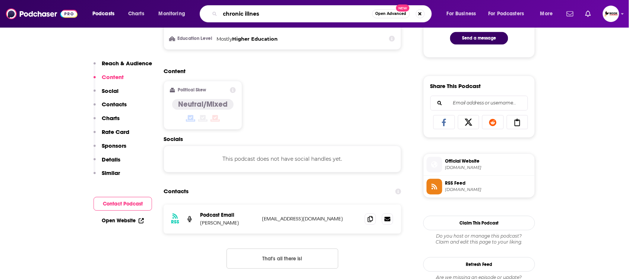
type input "chronic illness"
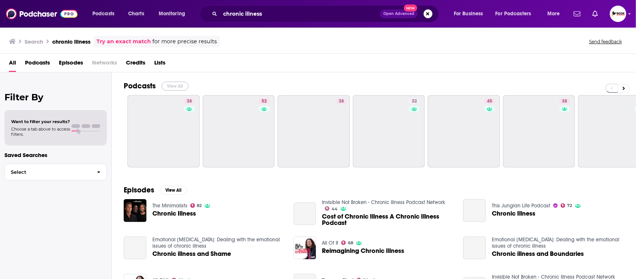
click at [173, 83] on button "View All" at bounding box center [175, 86] width 27 height 9
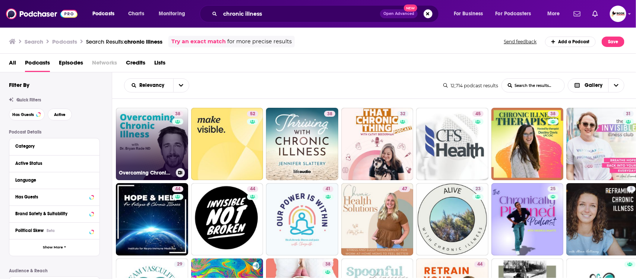
click at [159, 143] on link "38 Overcoming Chronic Illness" at bounding box center [152, 144] width 72 height 72
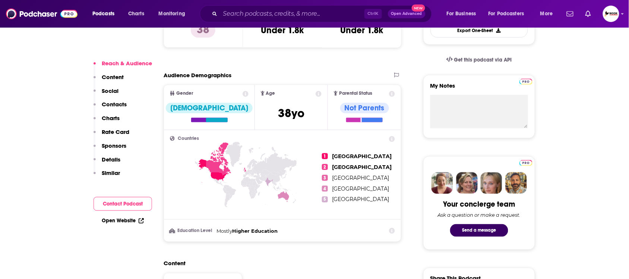
scroll to position [233, 0]
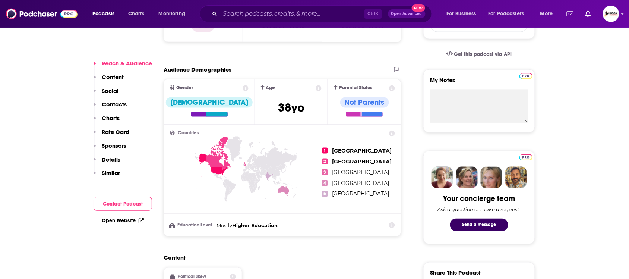
click at [116, 105] on p "Contacts" at bounding box center [114, 104] width 25 height 7
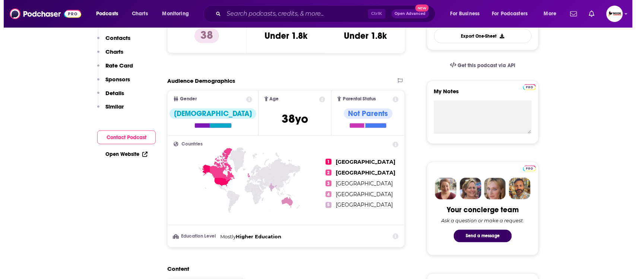
scroll to position [0, 0]
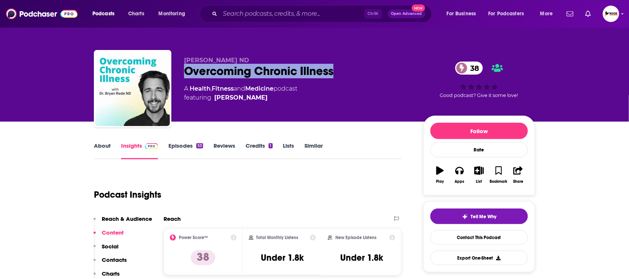
drag, startPoint x: 183, startPoint y: 70, endPoint x: 375, endPoint y: 80, distance: 192.2
click at [375, 80] on div "Dr. Bryan Rade ND Overcoming Chronic Illness 38 A Health , Fitness and Medicine…" at bounding box center [314, 90] width 441 height 80
copy h2 "Overcoming Chronic Illness"
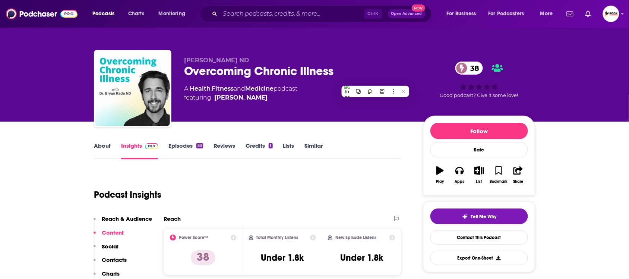
click at [311, 48] on div "Dr. Bryan Rade ND Overcoming Chronic Illness 38 A Health , Fitness and Medicine…" at bounding box center [314, 81] width 452 height 80
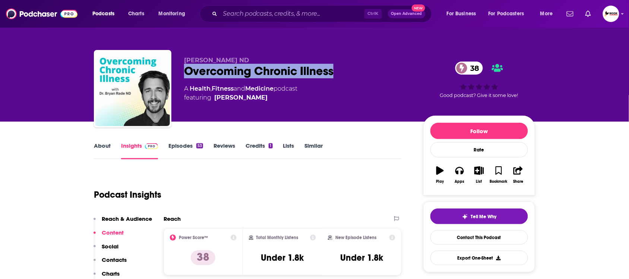
drag, startPoint x: 181, startPoint y: 68, endPoint x: 346, endPoint y: 73, distance: 164.8
click at [346, 73] on div "Dr. Bryan Rade ND Overcoming Chronic Illness 38 A Health , Fitness and Medicine…" at bounding box center [314, 90] width 441 height 80
copy h2 "Overcoming Chronic Illness"
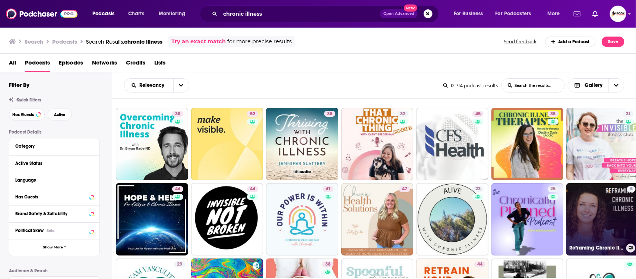
click at [606, 213] on link "5 Reframing Chronic Illness" at bounding box center [602, 219] width 72 height 72
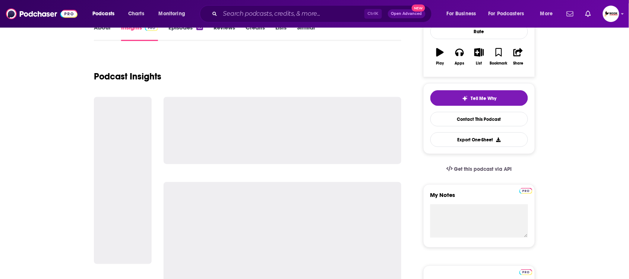
scroll to position [140, 0]
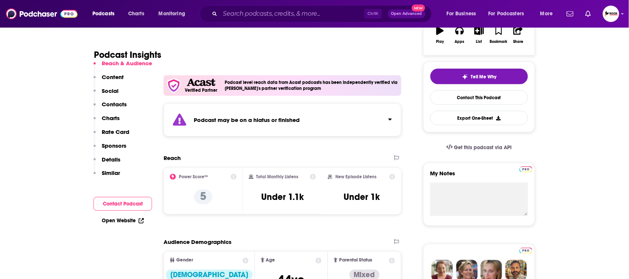
click at [116, 105] on p "Contacts" at bounding box center [114, 104] width 25 height 7
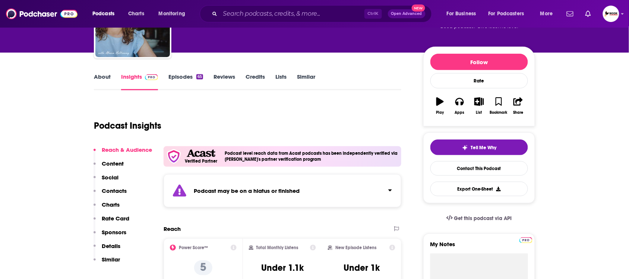
scroll to position [0, 0]
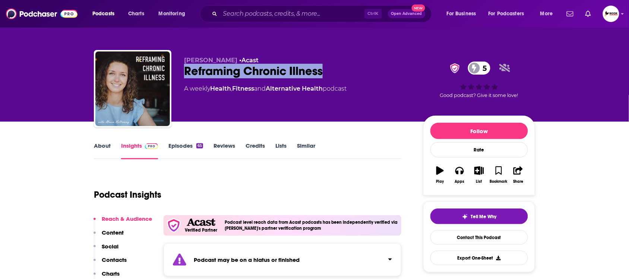
drag, startPoint x: 184, startPoint y: 69, endPoint x: 343, endPoint y: 73, distance: 159.5
click at [343, 73] on div "Reframing Chronic Illness 5" at bounding box center [297, 71] width 227 height 15
copy h2 "Reframing Chronic Illness"
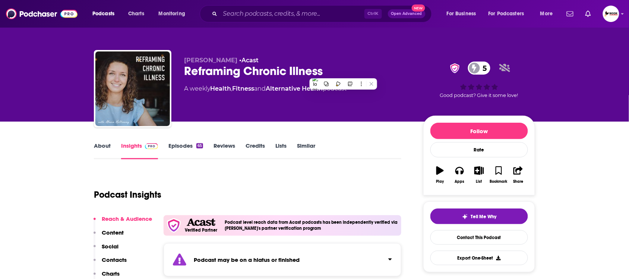
click at [112, 258] on p "Contacts" at bounding box center [114, 259] width 25 height 7
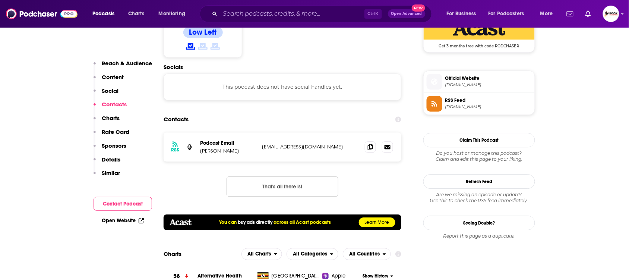
scroll to position [580, 0]
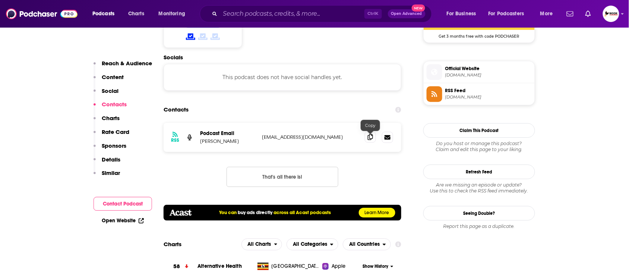
click at [372, 138] on icon at bounding box center [370, 137] width 5 height 6
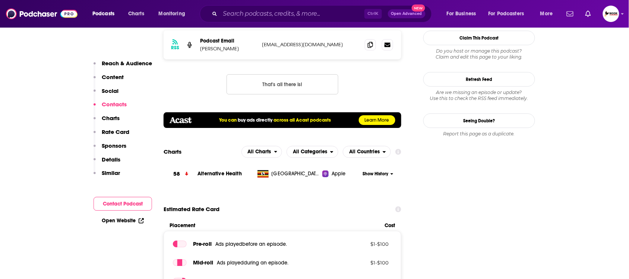
scroll to position [673, 0]
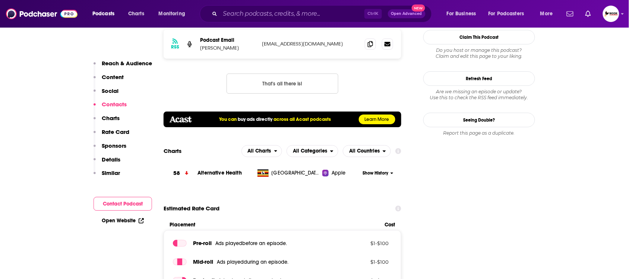
click at [140, 219] on icon at bounding box center [141, 220] width 5 height 5
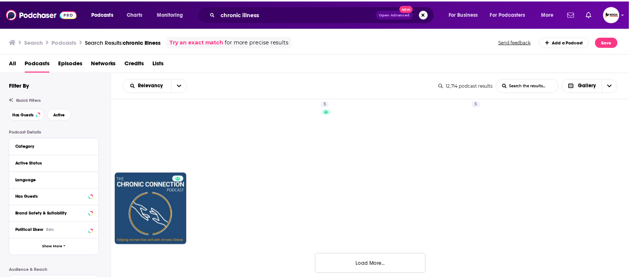
scroll to position [468, 0]
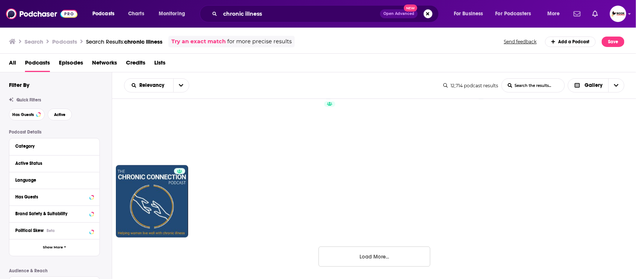
click at [374, 256] on button "Load More..." at bounding box center [375, 256] width 112 height 20
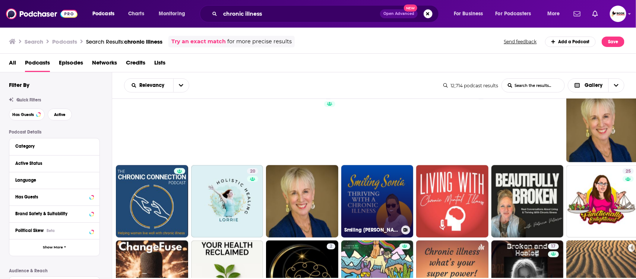
click at [375, 193] on link "Smiling [PERSON_NAME]: Thriving with a Chronic Illness" at bounding box center [377, 201] width 72 height 72
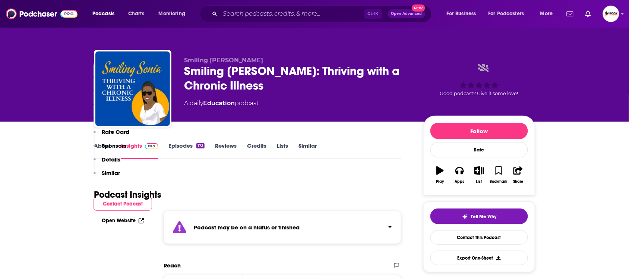
scroll to position [326, 0]
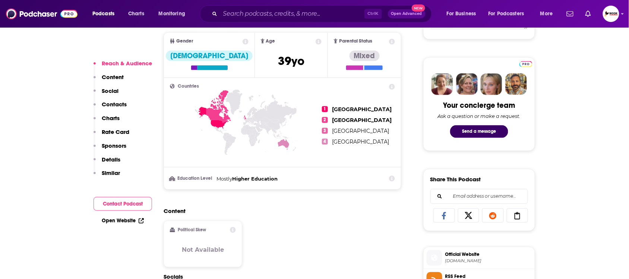
click at [127, 104] on div "Reach & Audience Content Social Contacts Charts Rate Card Sponsors Details Simi…" at bounding box center [123, 121] width 59 height 123
click at [114, 103] on p "Contacts" at bounding box center [114, 104] width 25 height 7
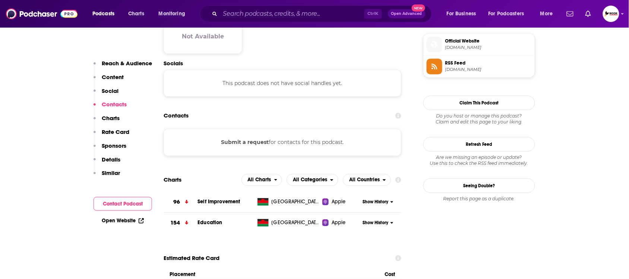
scroll to position [546, 0]
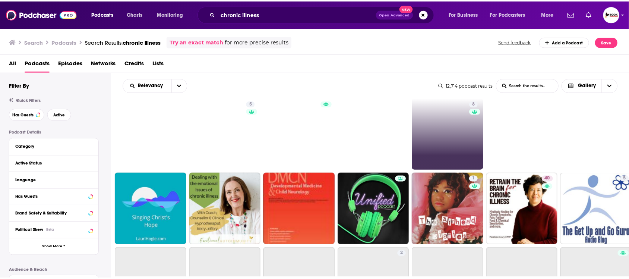
scroll to position [699, 0]
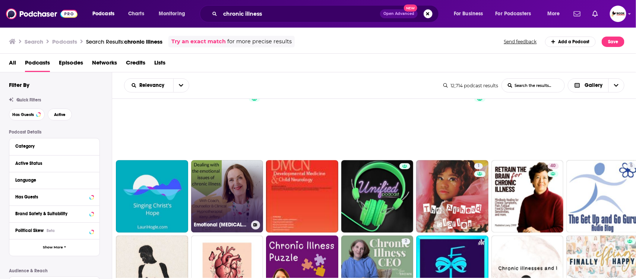
click at [218, 192] on link "Emotional [MEDICAL_DATA]: Dealing with the emotional issues of chronic illness" at bounding box center [227, 196] width 72 height 72
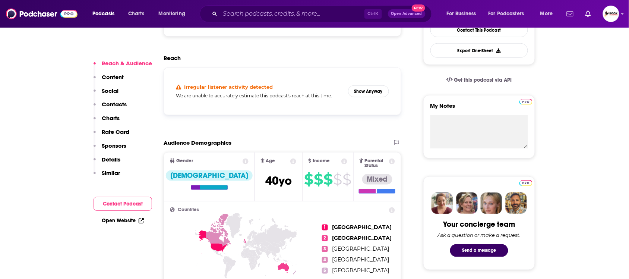
scroll to position [279, 0]
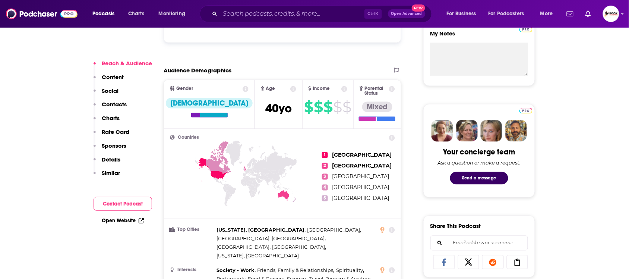
click at [113, 102] on p "Contacts" at bounding box center [114, 104] width 25 height 7
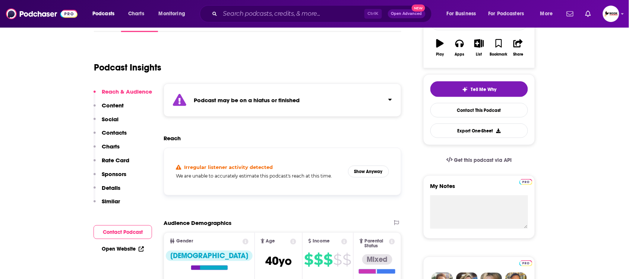
scroll to position [0, 0]
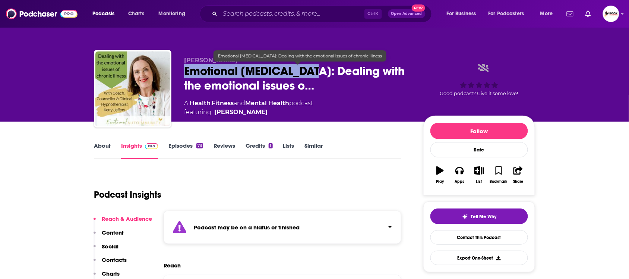
drag, startPoint x: 183, startPoint y: 70, endPoint x: 317, endPoint y: 72, distance: 134.2
click at [317, 72] on div "[PERSON_NAME] Emotional [MEDICAL_DATA]: Dealing with the emotional issues o… A …" at bounding box center [314, 90] width 441 height 80
copy h2 "Emotional [MEDICAL_DATA]"
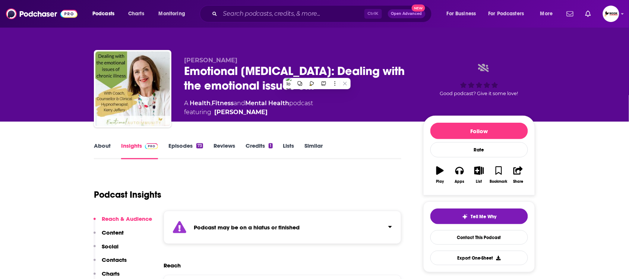
click at [375, 99] on div "A Health , Fitness and Mental Health podcast featuring [PERSON_NAME]" at bounding box center [297, 108] width 227 height 18
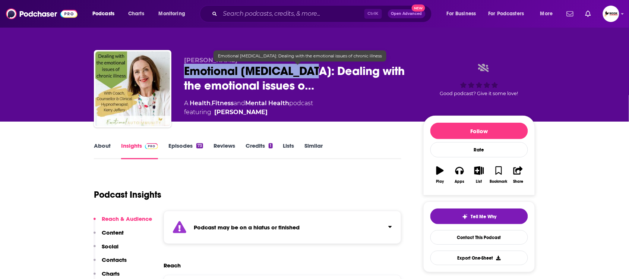
drag, startPoint x: 181, startPoint y: 68, endPoint x: 316, endPoint y: 73, distance: 135.3
click at [316, 73] on div "[PERSON_NAME] Emotional [MEDICAL_DATA]: Dealing with the emotional issues o… A …" at bounding box center [314, 90] width 441 height 80
click at [289, 86] on img at bounding box center [288, 83] width 6 height 17
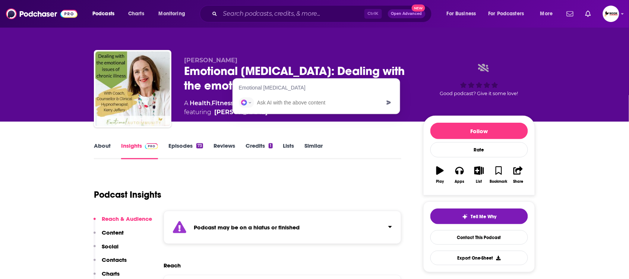
click at [281, 38] on div "[PERSON_NAME] Emotional [MEDICAL_DATA]: Dealing with the emotional issues o… A …" at bounding box center [314, 60] width 477 height 121
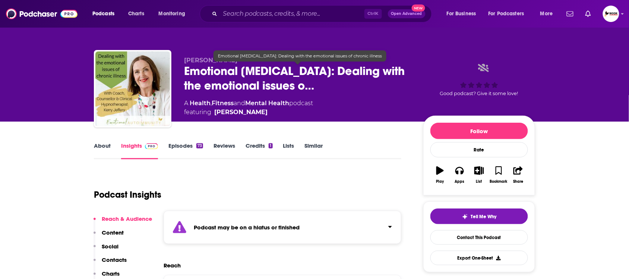
click at [212, 84] on span "Emotional [MEDICAL_DATA]: Dealing with the emotional issues o…" at bounding box center [297, 78] width 227 height 29
drag, startPoint x: 183, startPoint y: 68, endPoint x: 265, endPoint y: 75, distance: 81.5
click at [265, 75] on div "[PERSON_NAME] Emotional [MEDICAL_DATA]: Dealing with the emotional issues o… A …" at bounding box center [314, 90] width 441 height 80
drag, startPoint x: 240, startPoint y: 68, endPoint x: 199, endPoint y: 70, distance: 41.0
click at [199, 70] on span "Emotional [MEDICAL_DATA]: Dealing with the emotional issues o…" at bounding box center [297, 78] width 227 height 29
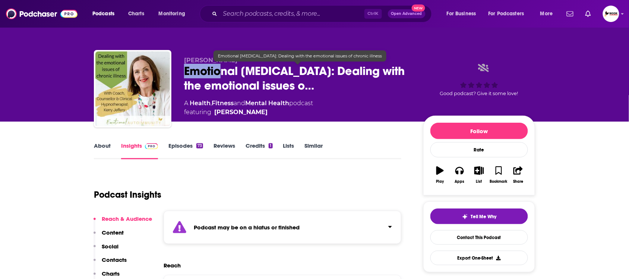
drag, startPoint x: 184, startPoint y: 70, endPoint x: 219, endPoint y: 76, distance: 36.0
click at [219, 76] on span "Emotional [MEDICAL_DATA]: Dealing with the emotional issues o…" at bounding box center [297, 78] width 227 height 29
click at [293, 72] on span "Emotional [MEDICAL_DATA]: Dealing with the emotional issues o…" at bounding box center [297, 78] width 227 height 29
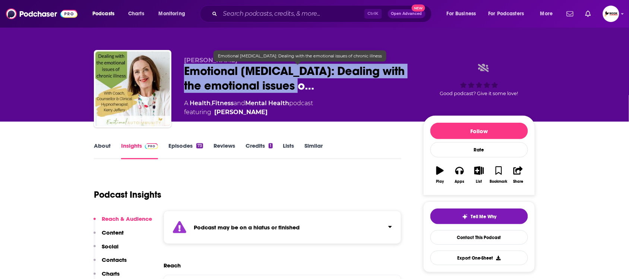
drag, startPoint x: 185, startPoint y: 71, endPoint x: 319, endPoint y: 88, distance: 135.2
click at [319, 88] on span "Emotional [MEDICAL_DATA]: Dealing with the emotional issues o…" at bounding box center [297, 78] width 227 height 29
copy h2 "Emotional [MEDICAL_DATA]: Dealing with the emotional issues o…"
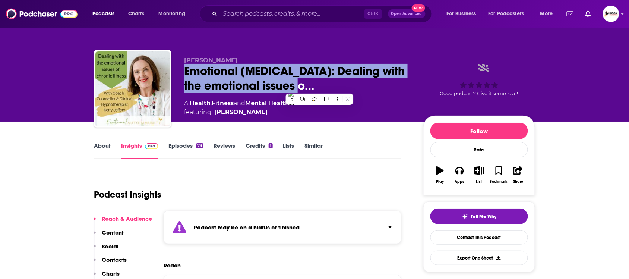
drag, startPoint x: 120, startPoint y: 259, endPoint x: 126, endPoint y: 258, distance: 5.7
click at [120, 259] on p "Contacts" at bounding box center [114, 259] width 25 height 7
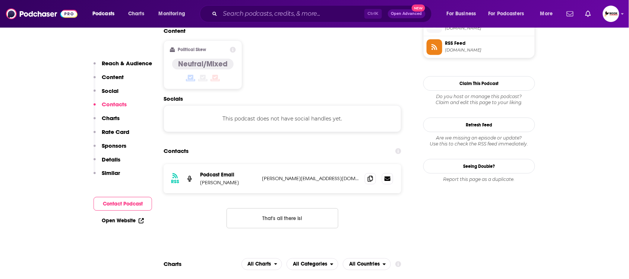
scroll to position [639, 0]
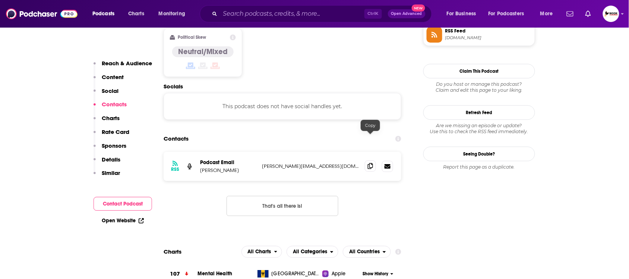
click at [371, 163] on icon at bounding box center [370, 166] width 5 height 6
click at [143, 218] on icon at bounding box center [141, 219] width 3 height 3
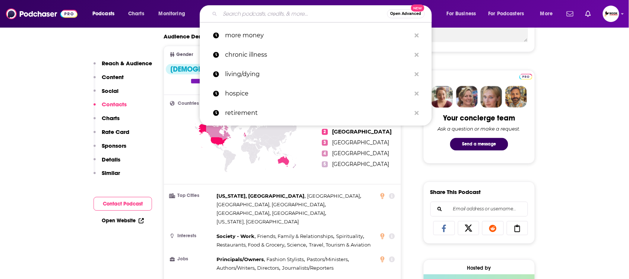
click at [306, 15] on input "Search podcasts, credits, & more..." at bounding box center [303, 14] width 167 height 12
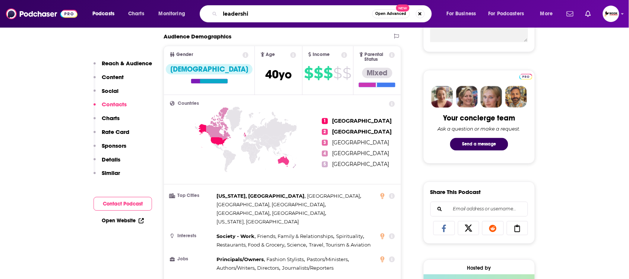
type input "leadership"
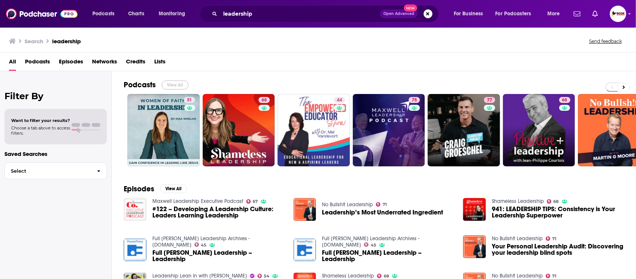
click at [171, 84] on button "View All" at bounding box center [175, 84] width 27 height 9
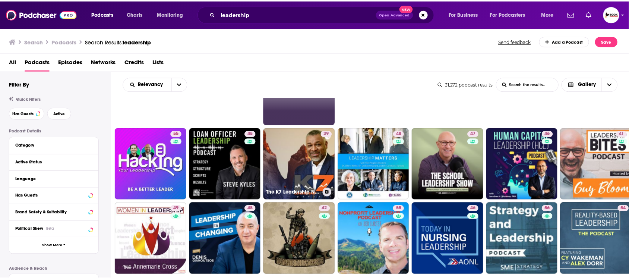
scroll to position [326, 0]
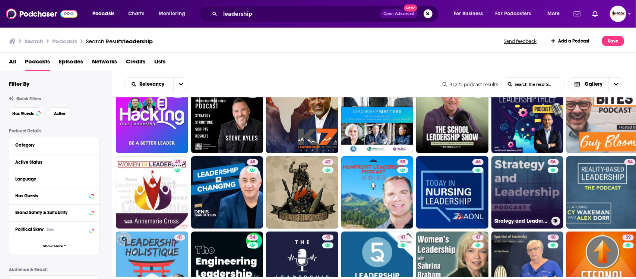
click at [527, 187] on link "56 Strategy and Leadership Podcast" at bounding box center [527, 192] width 72 height 72
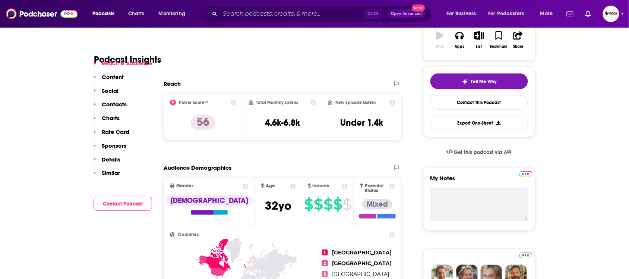
scroll to position [140, 0]
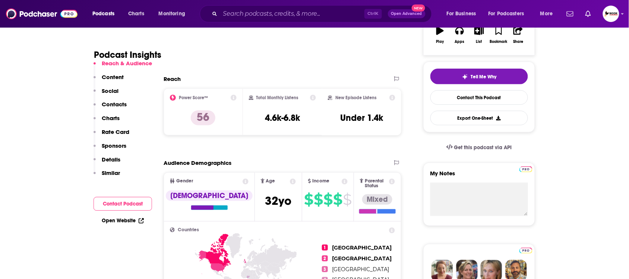
click at [123, 105] on p "Contacts" at bounding box center [114, 104] width 25 height 7
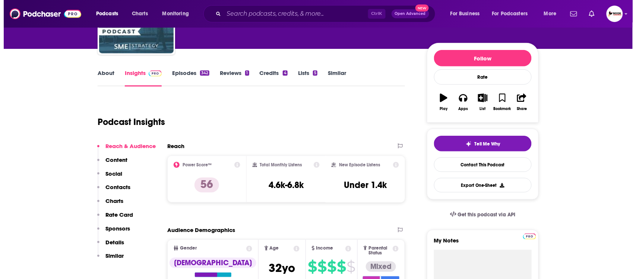
scroll to position [0, 0]
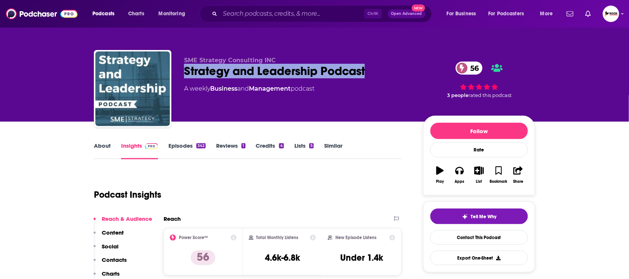
drag, startPoint x: 185, startPoint y: 71, endPoint x: 388, endPoint y: 79, distance: 203.2
click at [388, 79] on div "SME Strategy Consulting INC Strategy and Leadership Podcast 56 A weekly Busines…" at bounding box center [297, 87] width 227 height 60
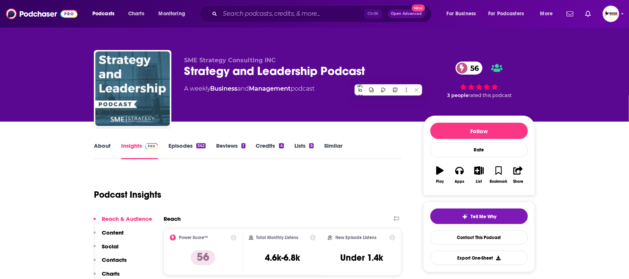
click at [401, 44] on div "SME Strategy Consulting INC Strategy and Leadership Podcast 56 A weekly Busines…" at bounding box center [314, 81] width 452 height 80
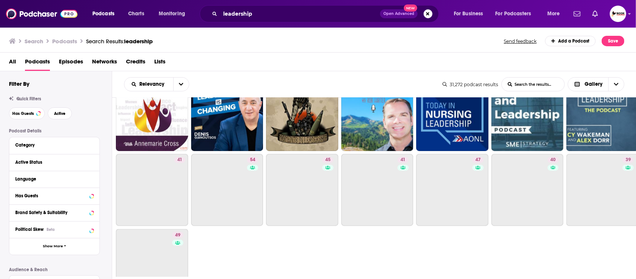
scroll to position [468, 0]
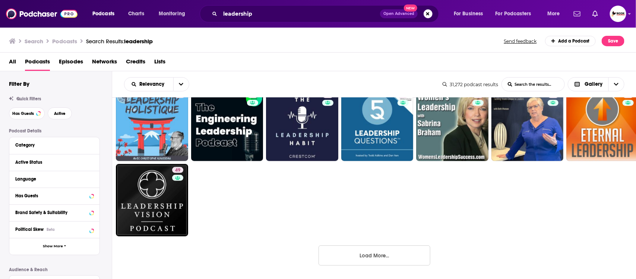
click at [383, 257] on button "Load More..." at bounding box center [375, 255] width 112 height 20
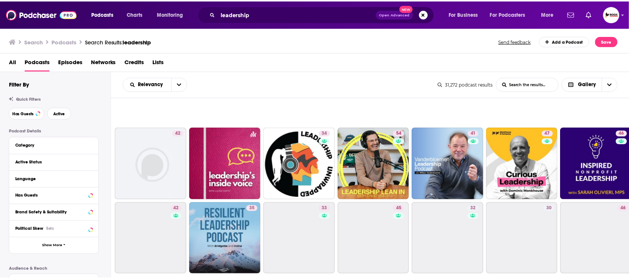
scroll to position [888, 0]
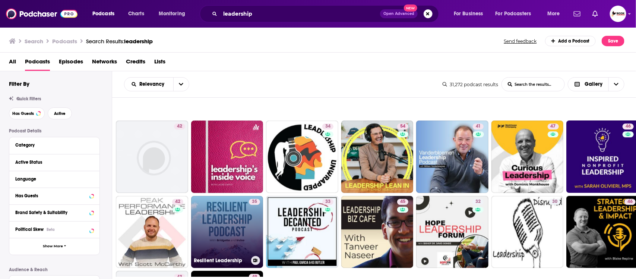
click at [224, 217] on link "35 Resilient Leadership" at bounding box center [227, 232] width 72 height 72
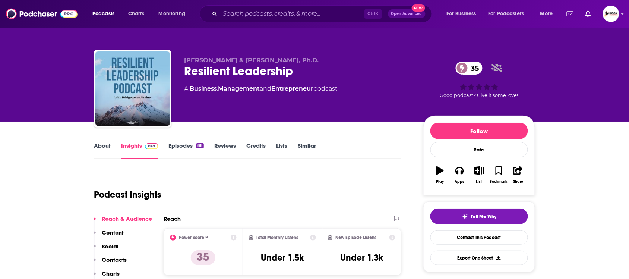
scroll to position [140, 0]
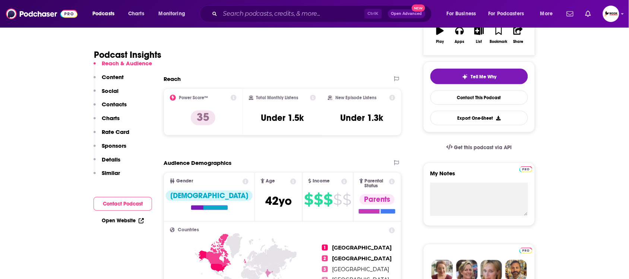
click at [118, 104] on p "Contacts" at bounding box center [114, 104] width 25 height 7
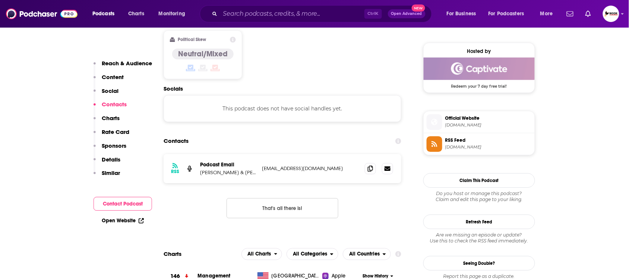
scroll to position [601, 0]
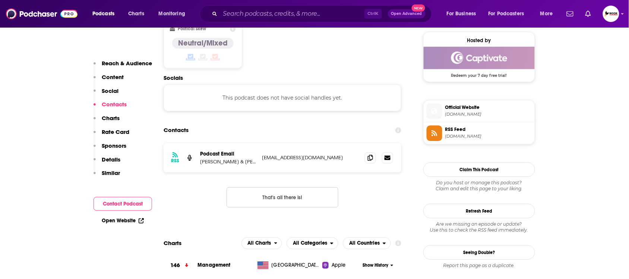
click at [211, 158] on p "[PERSON_NAME] & [PERSON_NAME], Ph.D." at bounding box center [228, 161] width 56 height 6
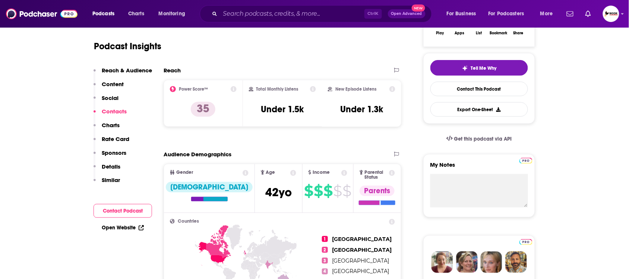
scroll to position [0, 0]
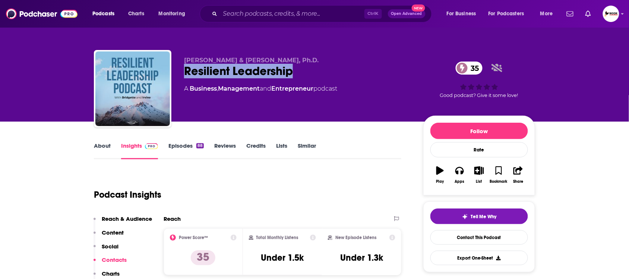
drag, startPoint x: 181, startPoint y: 68, endPoint x: 324, endPoint y: 68, distance: 143.1
click at [324, 68] on div "[PERSON_NAME] & [PERSON_NAME], Ph.D. Resilient Leadership 35 A Business , Manag…" at bounding box center [314, 90] width 441 height 80
copy h2 "Resilient Leadership"
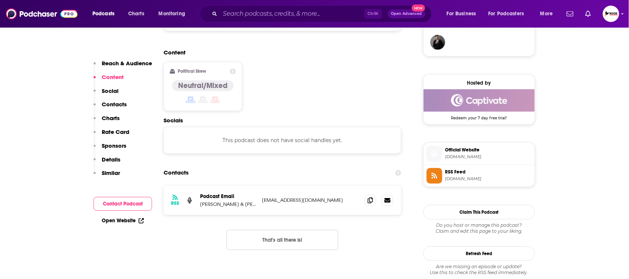
scroll to position [559, 0]
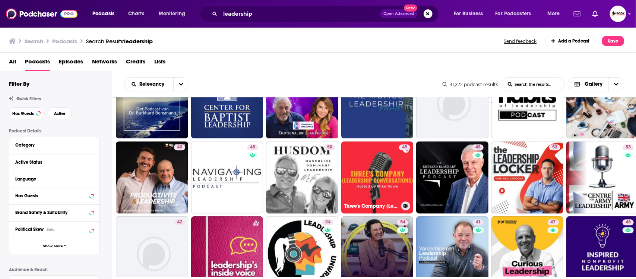
scroll to position [994, 0]
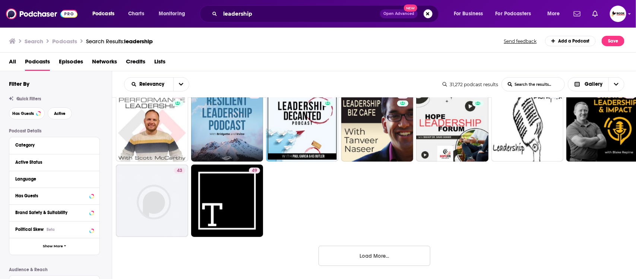
click at [366, 254] on button "Load More..." at bounding box center [375, 256] width 112 height 20
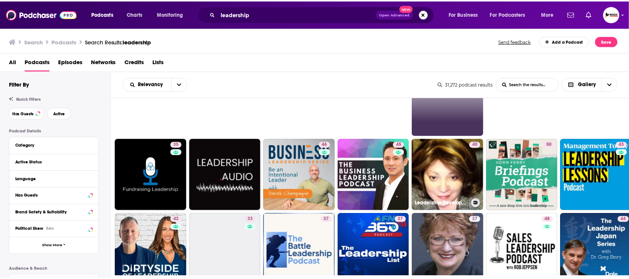
scroll to position [1273, 0]
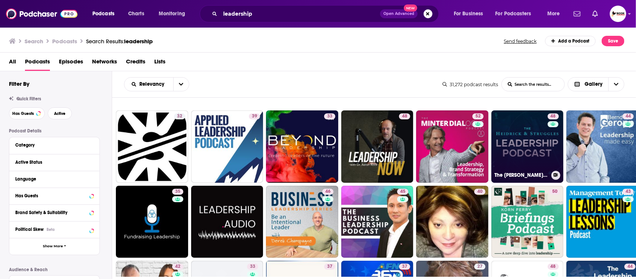
click at [524, 145] on link "48 The [PERSON_NAME] & Struggles Leadership Podcast" at bounding box center [527, 146] width 72 height 72
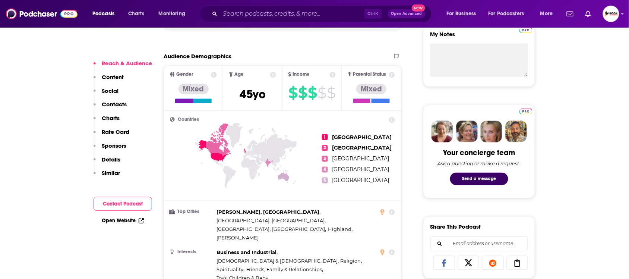
scroll to position [279, 0]
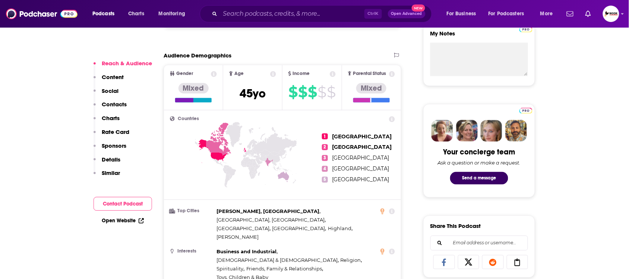
click at [127, 104] on div "Reach & Audience Content Social Contacts Charts Rate Card Sponsors Details Simi…" at bounding box center [123, 121] width 59 height 123
click at [112, 104] on p "Contacts" at bounding box center [114, 104] width 25 height 7
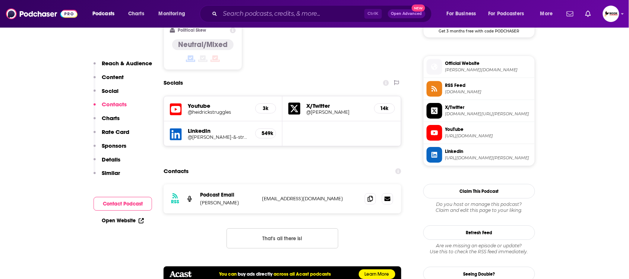
scroll to position [671, 0]
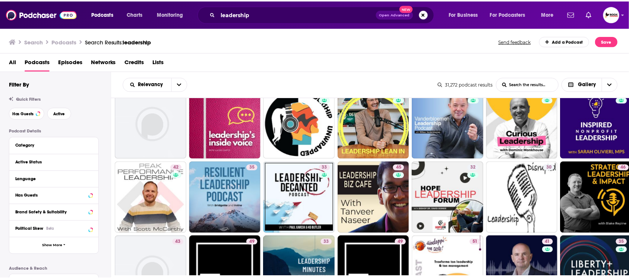
scroll to position [885, 0]
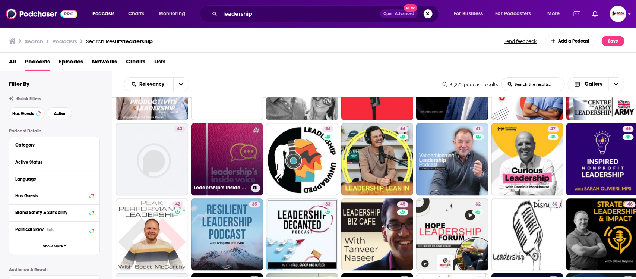
click at [224, 150] on link "Leadership’s Inside Voice" at bounding box center [227, 159] width 72 height 72
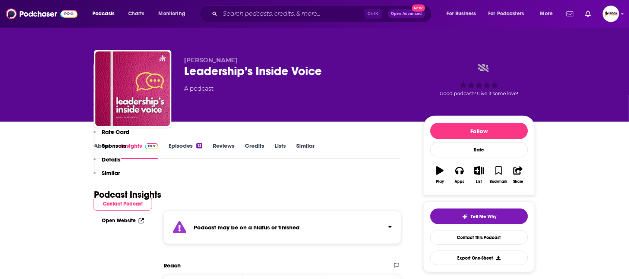
scroll to position [233, 0]
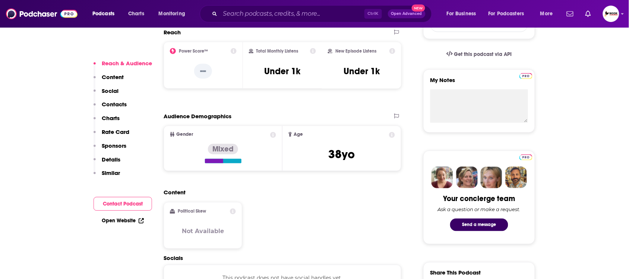
click at [114, 105] on p "Contacts" at bounding box center [114, 104] width 25 height 7
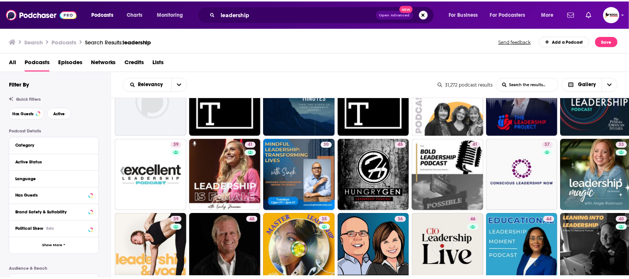
scroll to position [1118, 0]
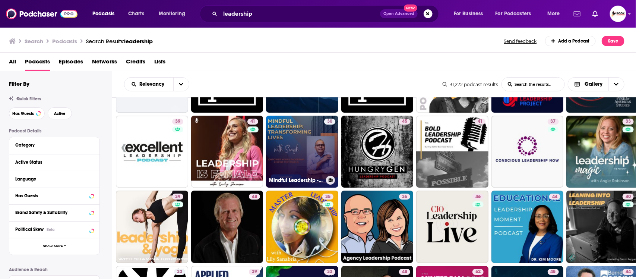
click at [286, 155] on link "30 Mindful Leadership - Transforming Lives with [PERSON_NAME]: Empower Your Lea…" at bounding box center [302, 152] width 72 height 72
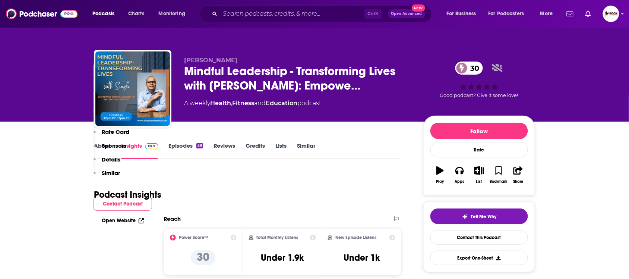
scroll to position [233, 0]
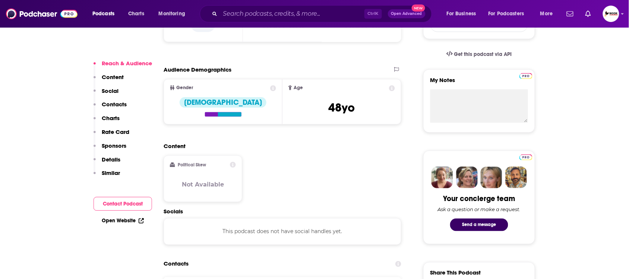
click at [116, 104] on p "Contacts" at bounding box center [114, 104] width 25 height 7
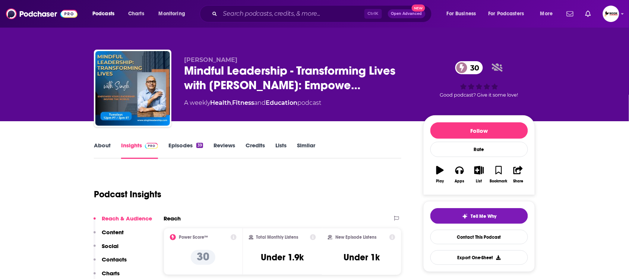
scroll to position [0, 0]
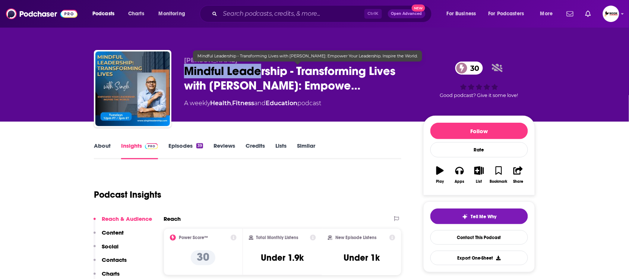
drag, startPoint x: 184, startPoint y: 70, endPoint x: 263, endPoint y: 73, distance: 79.8
click at [263, 73] on span "Mindful Leadership - Transforming Lives with [PERSON_NAME]: Empowe…" at bounding box center [297, 78] width 227 height 29
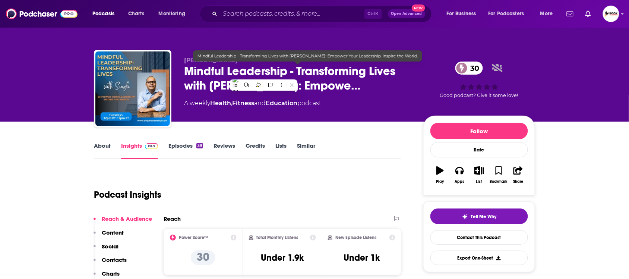
click at [330, 83] on span "Mindful Leadership - Transforming Lives with [PERSON_NAME]: Empowe…" at bounding box center [297, 78] width 227 height 29
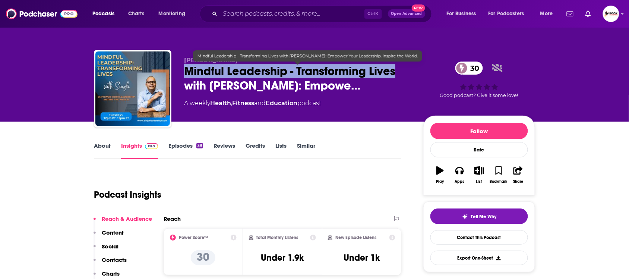
drag, startPoint x: 183, startPoint y: 68, endPoint x: 402, endPoint y: 68, distance: 218.7
click at [402, 68] on div "[PERSON_NAME] Mindful Leadership - Transforming Lives with [PERSON_NAME]: Empow…" at bounding box center [314, 90] width 441 height 80
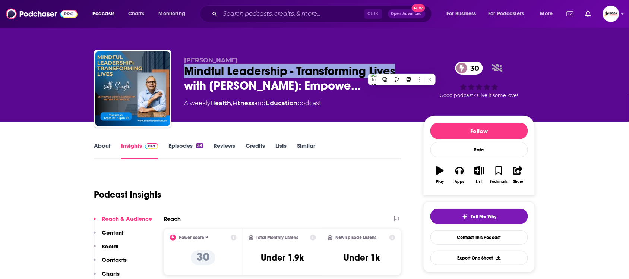
copy h2 "Mindful Leadership - Transforming Lives"
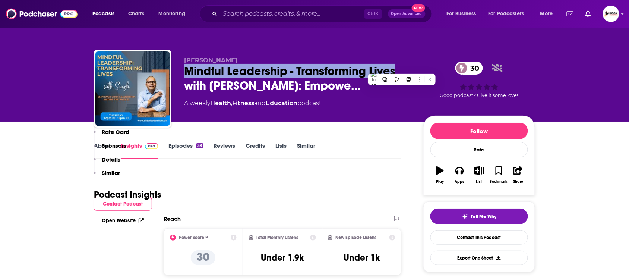
scroll to position [326, 0]
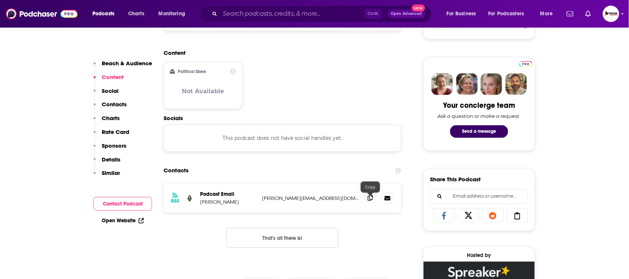
click at [369, 200] on icon at bounding box center [370, 198] width 5 height 6
click at [140, 218] on icon at bounding box center [141, 220] width 5 height 5
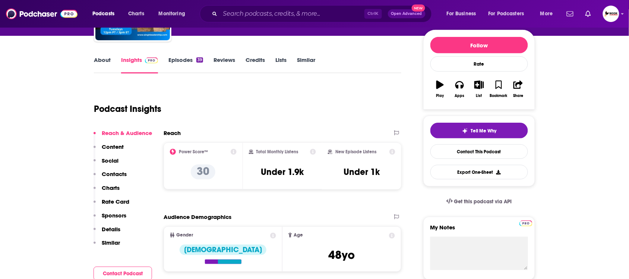
scroll to position [0, 0]
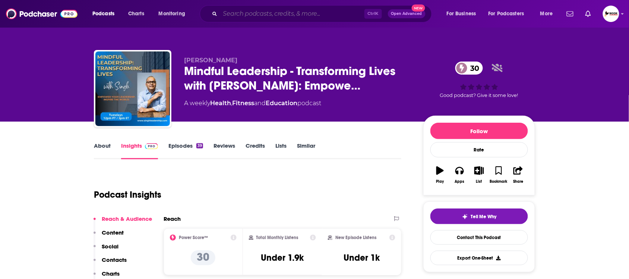
click at [305, 13] on input "Search podcasts, credits, & more..." at bounding box center [292, 14] width 144 height 12
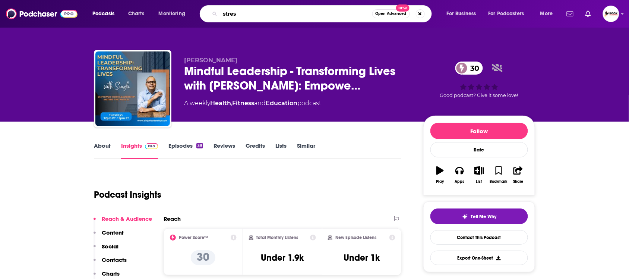
type input "stress"
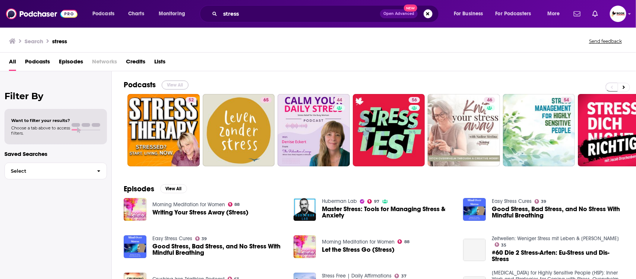
click at [174, 83] on button "View All" at bounding box center [175, 84] width 27 height 9
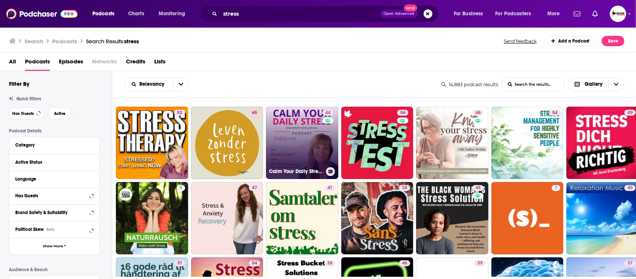
click at [293, 136] on link "44 Calm Your Daily Stress - Stress Relief for the Busy Woman" at bounding box center [302, 143] width 72 height 72
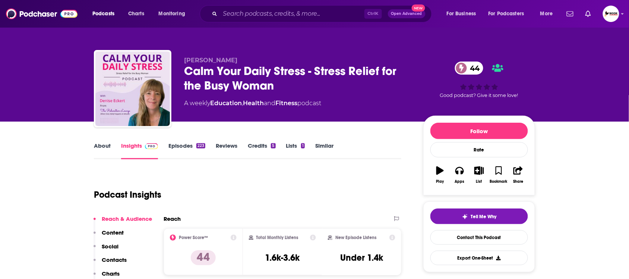
scroll to position [140, 0]
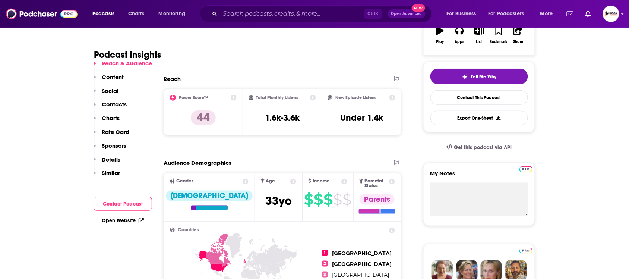
click at [127, 105] on div "Reach & Audience Content Social Contacts Charts Rate Card Sponsors Details Simi…" at bounding box center [123, 121] width 59 height 123
click at [117, 104] on p "Contacts" at bounding box center [114, 104] width 25 height 7
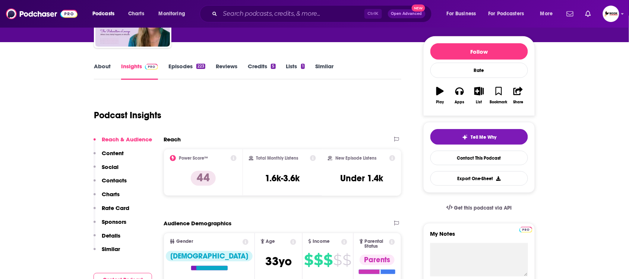
scroll to position [0, 0]
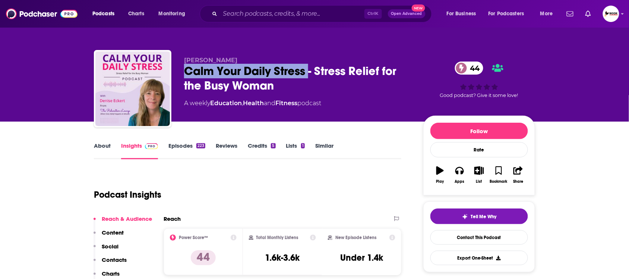
drag, startPoint x: 185, startPoint y: 68, endPoint x: 310, endPoint y: 68, distance: 125.2
click at [310, 68] on div "Calm Your Daily Stress - Stress Relief for the Busy Woman [DEMOGRAPHIC_DATA]" at bounding box center [297, 78] width 227 height 29
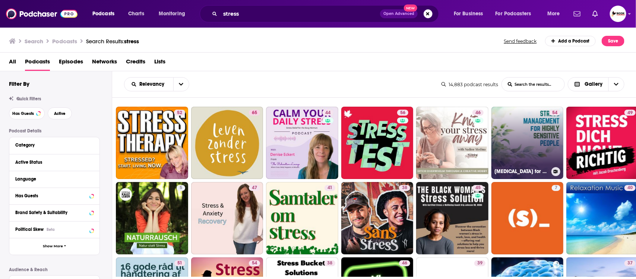
click at [537, 144] on link "54 [MEDICAL_DATA] for Highly Sensitive People (HSP): Inner Work and Strategies …" at bounding box center [527, 143] width 72 height 72
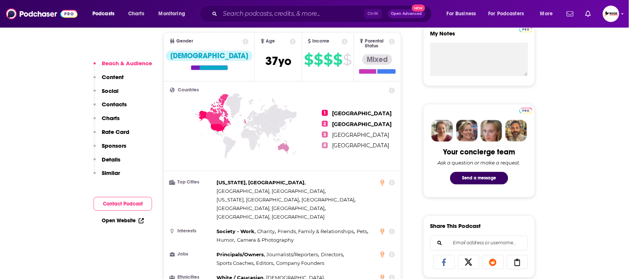
click at [108, 105] on p "Contacts" at bounding box center [114, 104] width 25 height 7
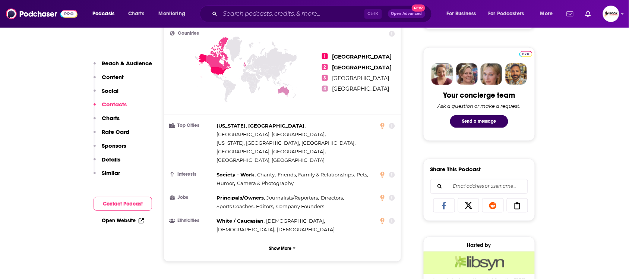
scroll to position [592, 0]
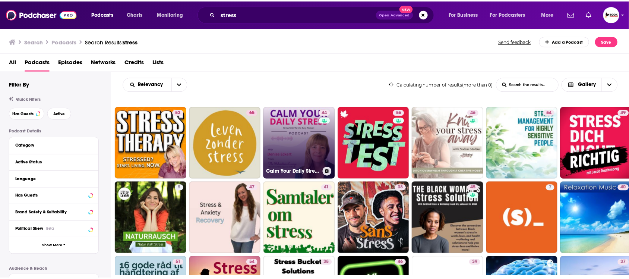
scroll to position [93, 0]
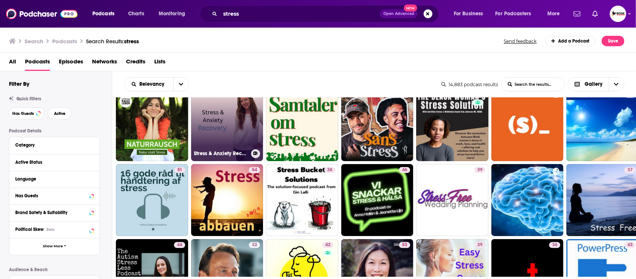
click at [211, 126] on link "47 Stress & Anxiety Recovery Podcast" at bounding box center [227, 125] width 72 height 72
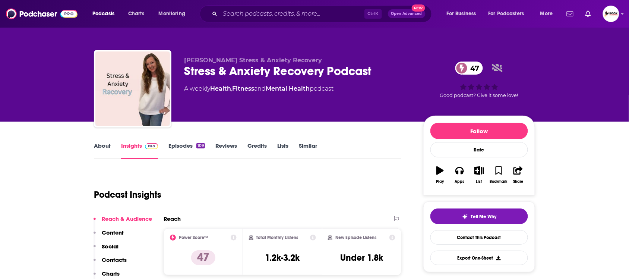
scroll to position [186, 0]
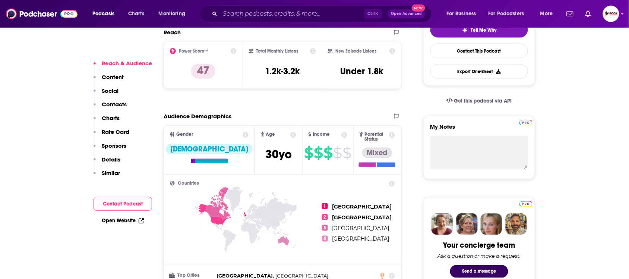
click at [113, 103] on p "Contacts" at bounding box center [114, 104] width 25 height 7
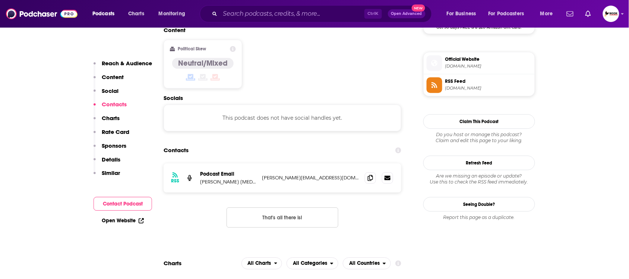
scroll to position [601, 0]
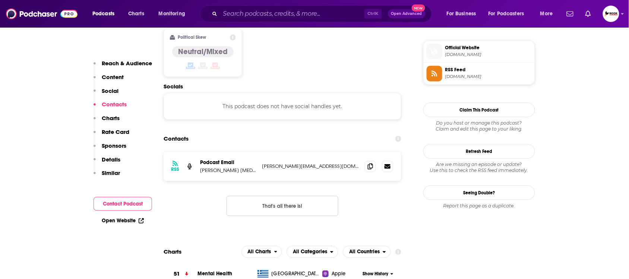
click at [226, 167] on p "[PERSON_NAME] [MEDICAL_DATA], Anxiety, & Loneliness" at bounding box center [228, 170] width 56 height 6
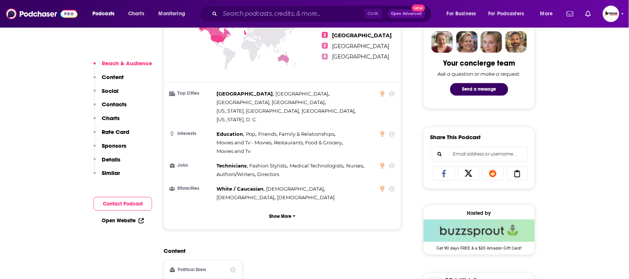
scroll to position [373, 0]
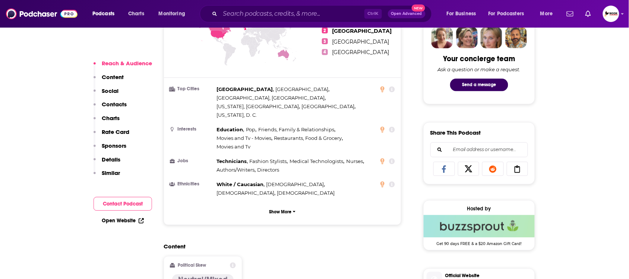
click at [141, 220] on icon at bounding box center [141, 219] width 3 height 3
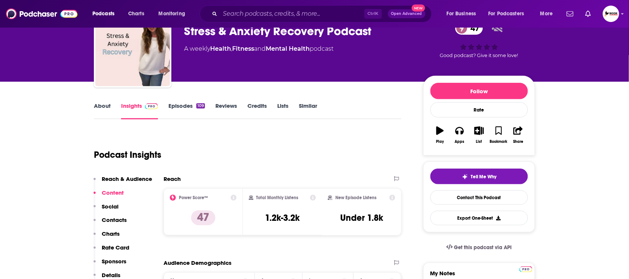
scroll to position [0, 0]
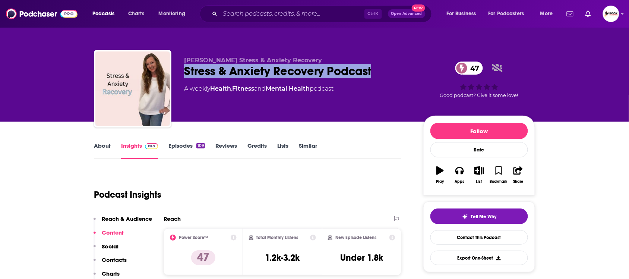
drag, startPoint x: 181, startPoint y: 68, endPoint x: 384, endPoint y: 78, distance: 203.3
click at [384, 78] on div "[PERSON_NAME] Stress & Anxiety Recovery Stress & Anxiety Recovery Podcast 47 A …" at bounding box center [314, 90] width 441 height 80
copy h2 "Stress & Anxiety Recovery Podcast"
click at [116, 258] on p "Contacts" at bounding box center [114, 259] width 25 height 7
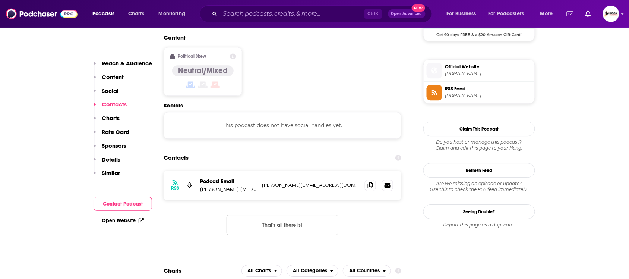
scroll to position [601, 0]
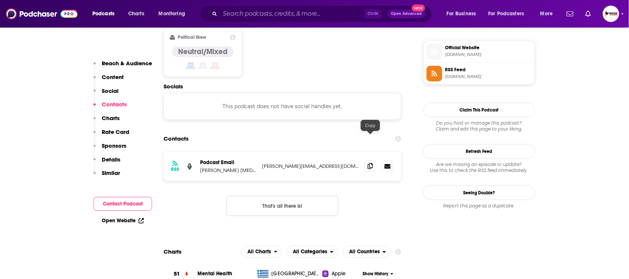
click at [370, 163] on icon at bounding box center [370, 166] width 5 height 6
click at [141, 221] on icon at bounding box center [141, 219] width 3 height 3
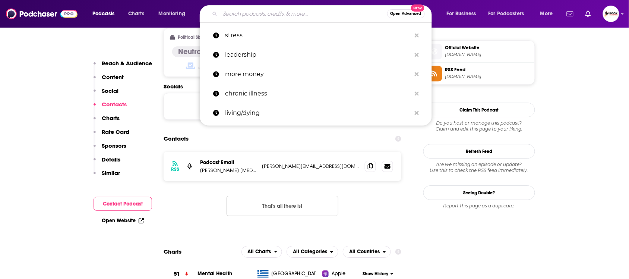
click at [270, 13] on input "Search podcasts, credits, & more..." at bounding box center [303, 14] width 167 height 12
paste input "tech leader"
type input "tech leader"
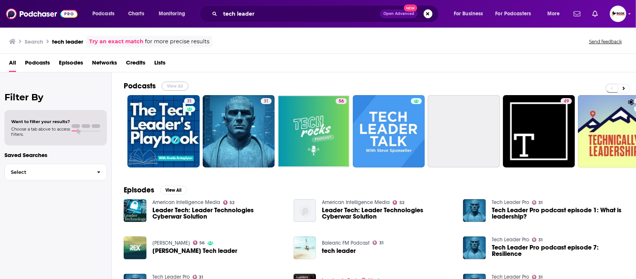
click at [175, 86] on button "View All" at bounding box center [175, 86] width 27 height 9
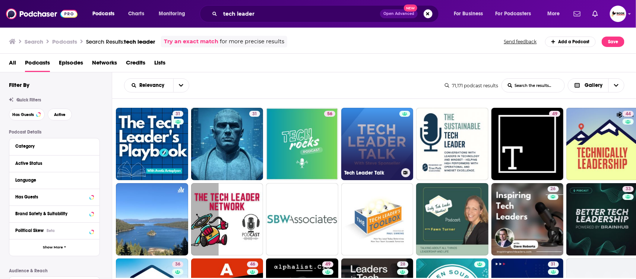
click at [380, 140] on link "Tech Leader Talk" at bounding box center [377, 144] width 72 height 72
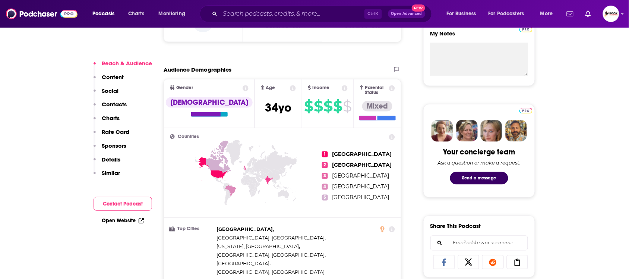
click at [120, 105] on p "Contacts" at bounding box center [114, 104] width 25 height 7
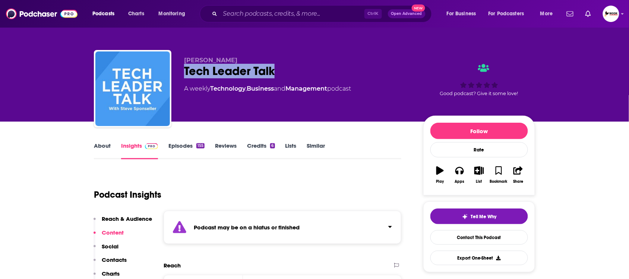
drag, startPoint x: 183, startPoint y: 68, endPoint x: 308, endPoint y: 67, distance: 124.8
click at [308, 67] on div "[PERSON_NAME] Tech Leader Talk A weekly Technology , Business and Management po…" at bounding box center [314, 90] width 441 height 80
copy h2 "Tech Leader Talk"
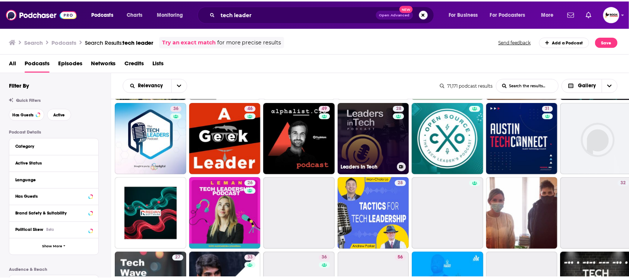
scroll to position [140, 0]
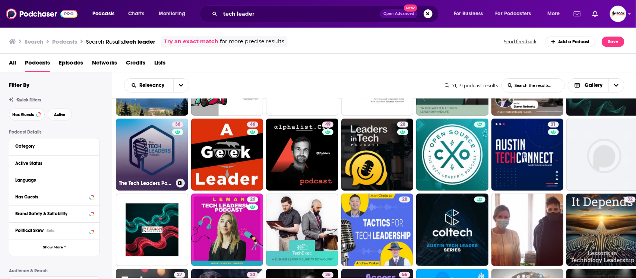
click at [155, 148] on link "36 The Tech Leaders Podcast" at bounding box center [152, 154] width 72 height 72
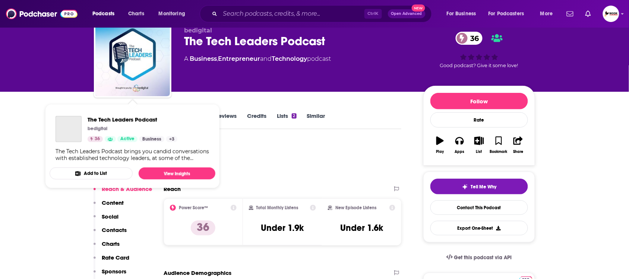
scroll to position [93, 0]
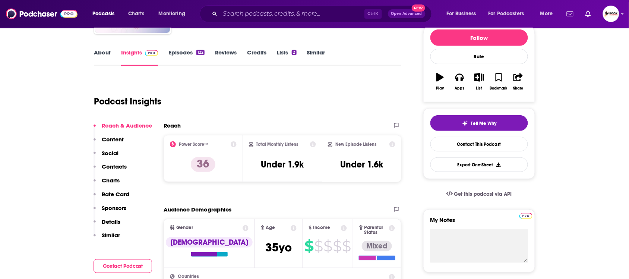
click at [112, 148] on button "Content" at bounding box center [109, 143] width 30 height 14
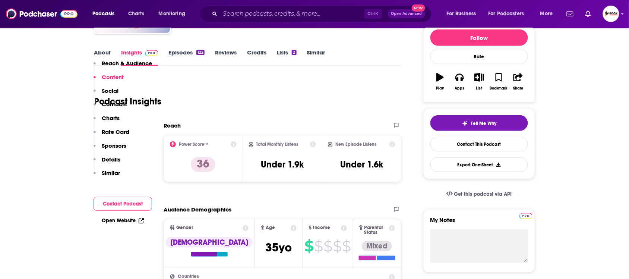
scroll to position [474, 0]
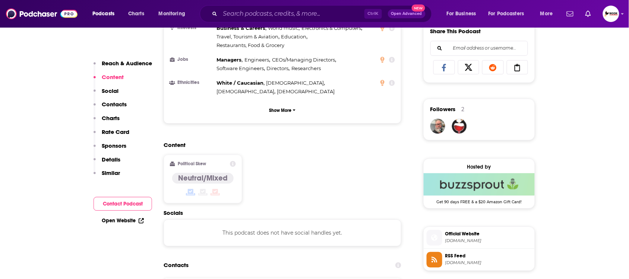
click at [120, 105] on p "Contacts" at bounding box center [114, 104] width 25 height 7
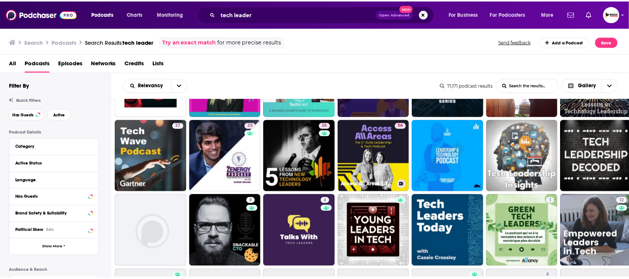
scroll to position [326, 0]
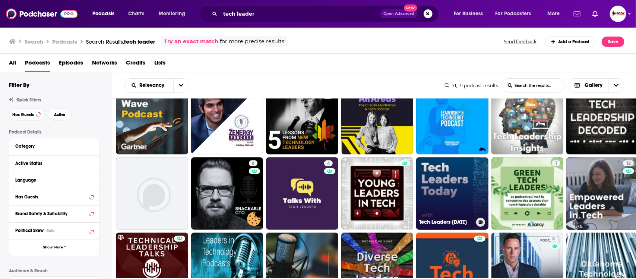
click at [449, 189] on link "Tech Leaders [DATE]" at bounding box center [452, 193] width 72 height 72
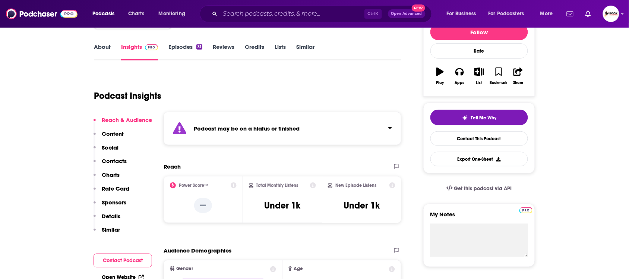
scroll to position [93, 0]
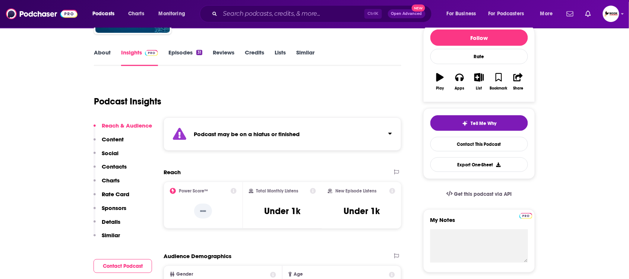
click at [107, 168] on p "Contacts" at bounding box center [114, 166] width 25 height 7
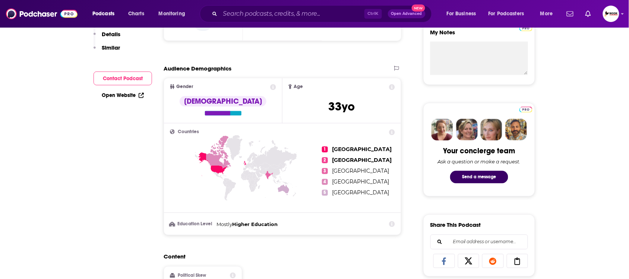
scroll to position [1, 0]
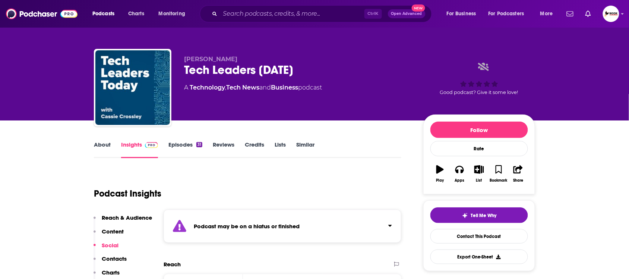
drag, startPoint x: 183, startPoint y: 64, endPoint x: 331, endPoint y: 60, distance: 148.0
click at [331, 60] on div "[PERSON_NAME] Tech Leaders [DATE] A Technology , Tech News and Business podcast…" at bounding box center [314, 89] width 441 height 80
click at [306, 69] on div "Tech Leaders [DATE]" at bounding box center [297, 70] width 227 height 15
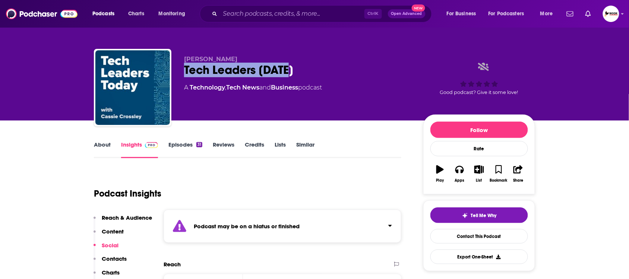
drag, startPoint x: 293, startPoint y: 69, endPoint x: 183, endPoint y: 69, distance: 109.9
click at [183, 69] on div "[PERSON_NAME] Tech Leaders [DATE] A Technology , Tech News and Business podcast…" at bounding box center [314, 89] width 441 height 80
copy h2 "Tech Leaders [DATE]"
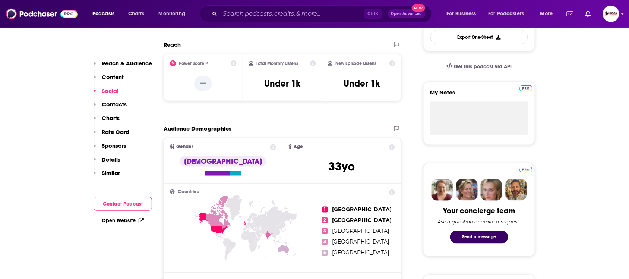
scroll to position [281, 0]
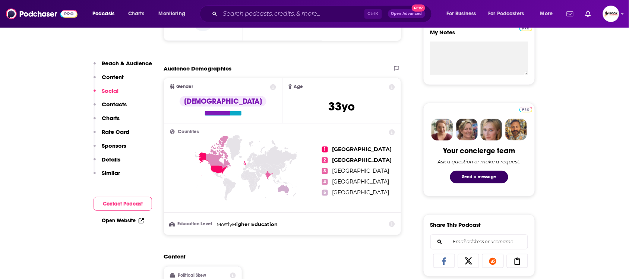
click at [125, 102] on p "Contacts" at bounding box center [114, 104] width 25 height 7
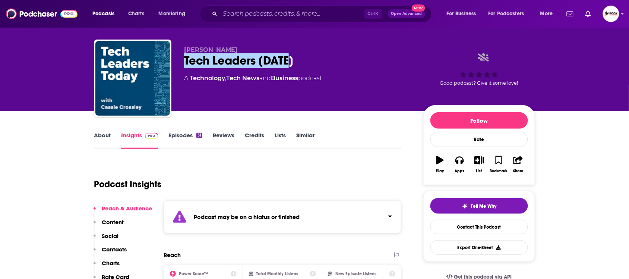
scroll to position [0, 0]
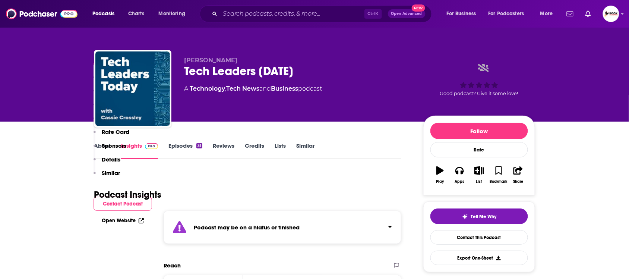
scroll to position [373, 0]
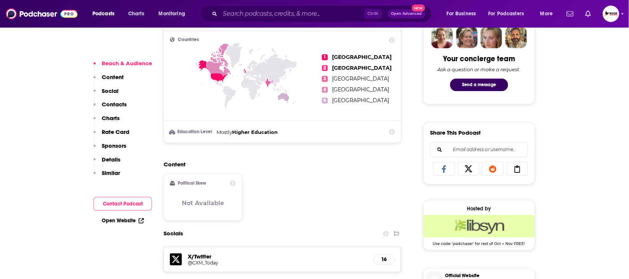
click at [111, 106] on p "Contacts" at bounding box center [114, 104] width 25 height 7
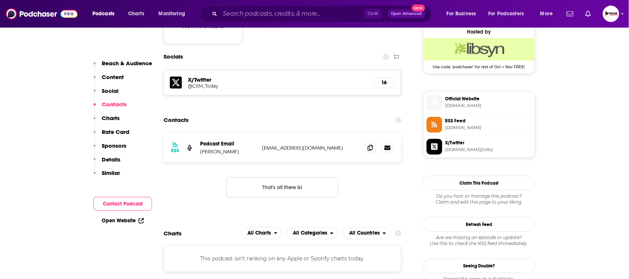
scroll to position [560, 0]
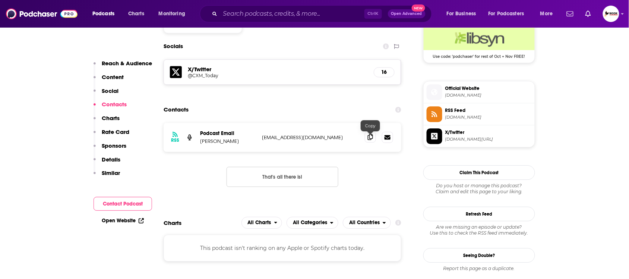
click at [369, 138] on icon at bounding box center [370, 137] width 5 height 6
click at [139, 220] on icon at bounding box center [141, 220] width 5 height 5
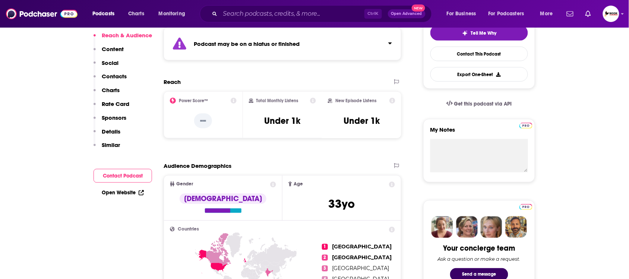
scroll to position [0, 0]
